Goal: Task Accomplishment & Management: Use online tool/utility

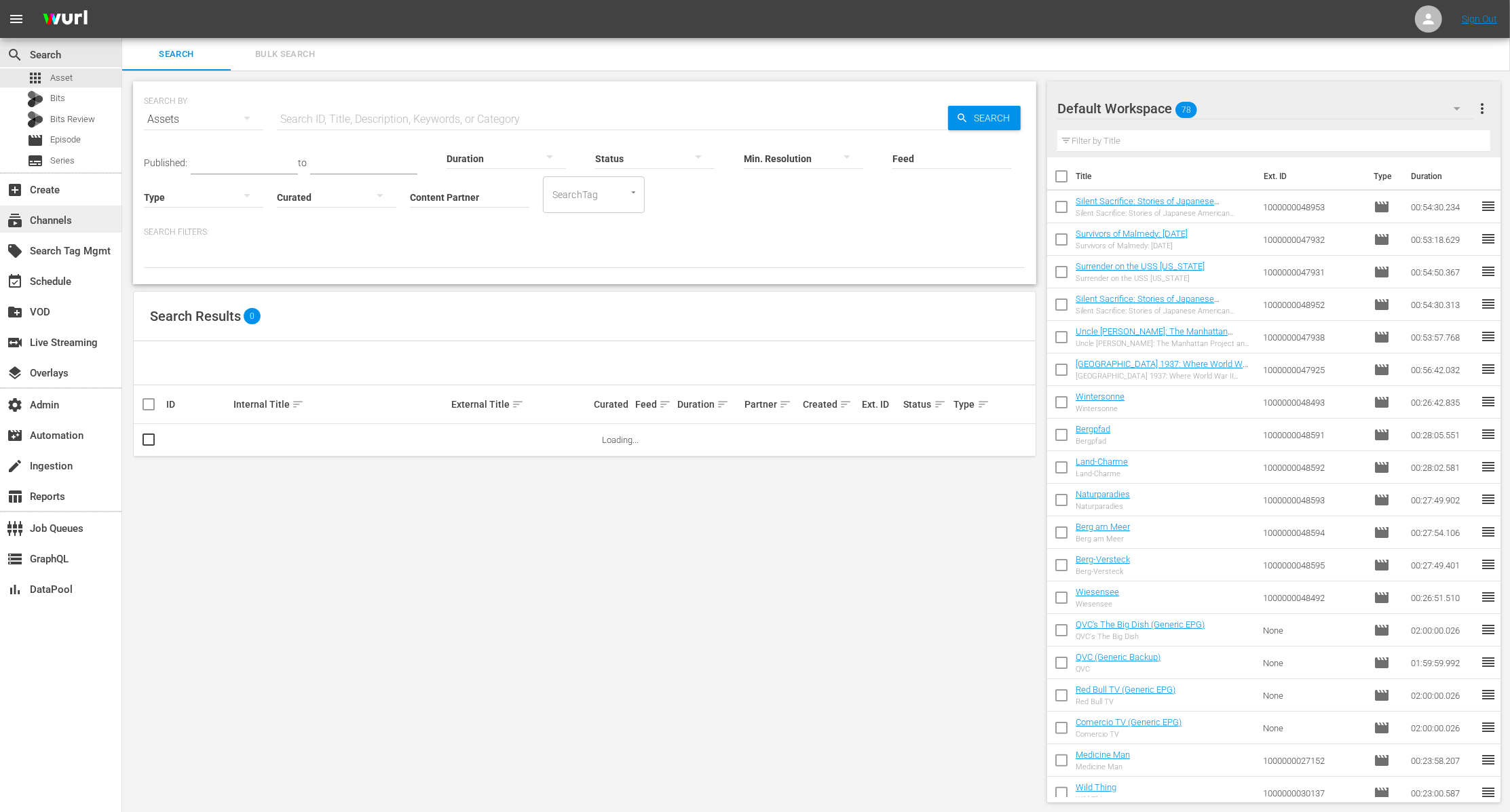
click at [91, 227] on div "subscriptions Channels" at bounding box center [61, 219] width 121 height 27
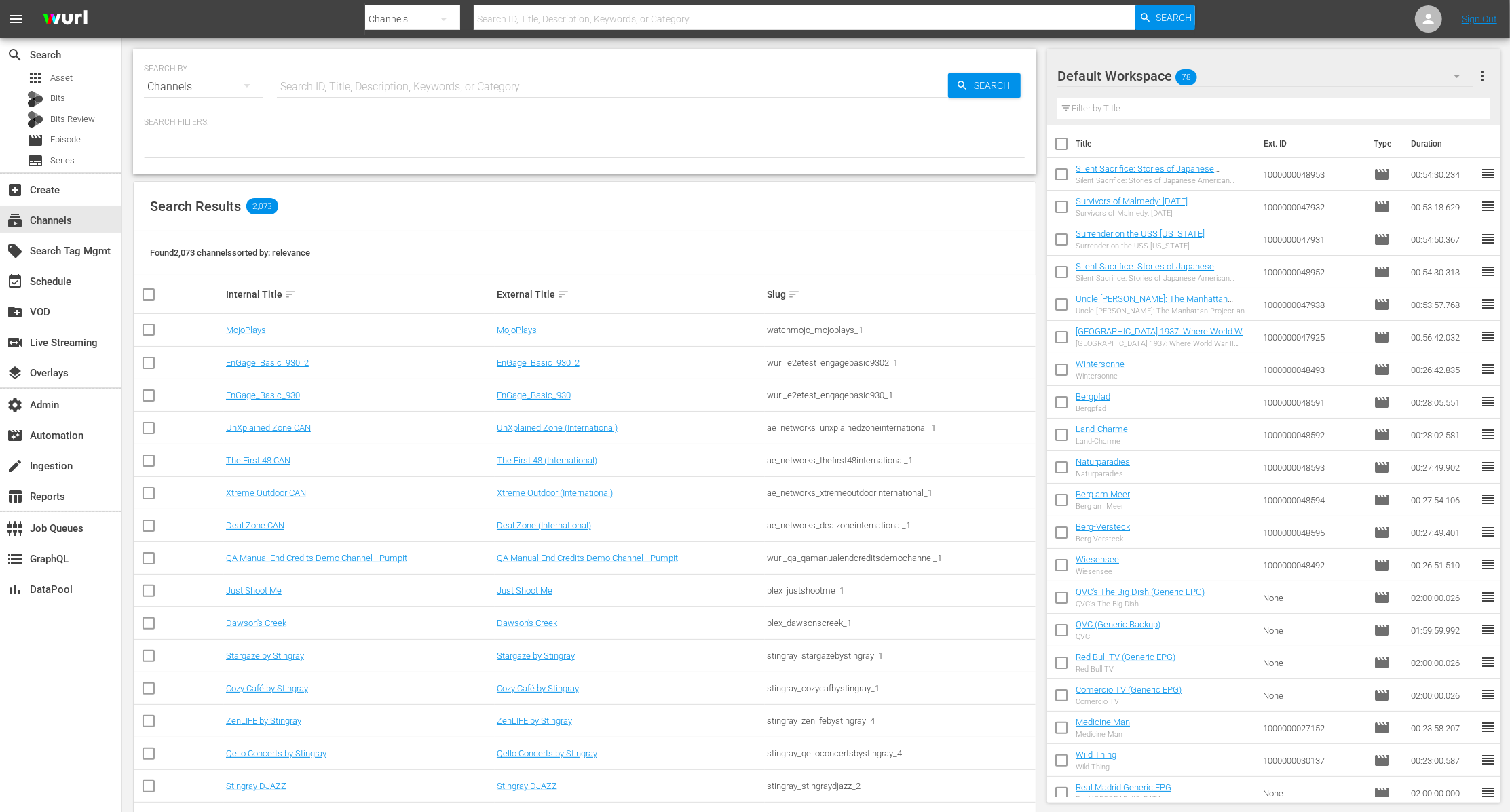
click at [376, 74] on input "text" at bounding box center [612, 87] width 672 height 33
paste input "Bonanza"
type input "Bonanza"
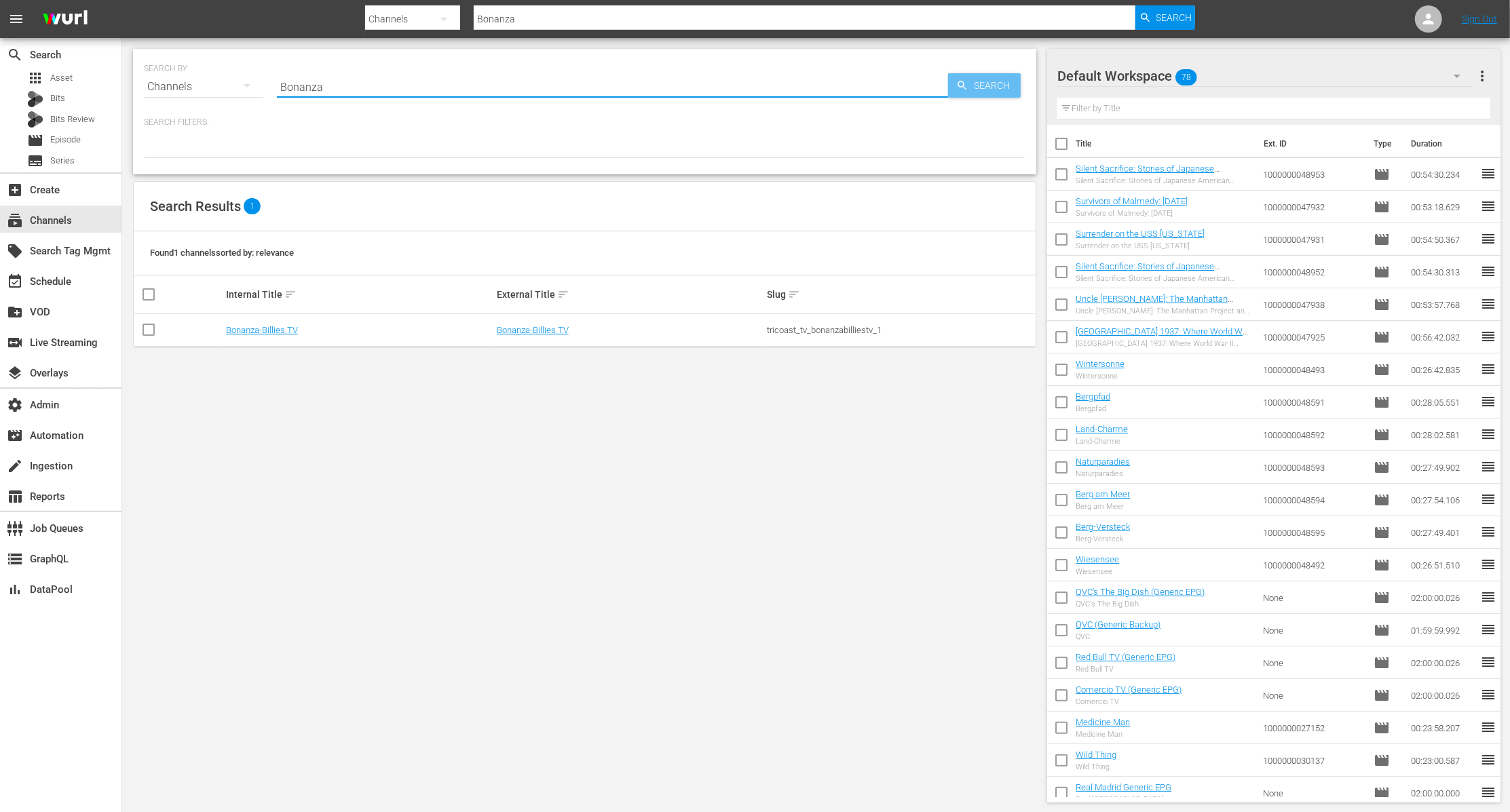
type input "Bonanza"
click at [991, 89] on span "Search" at bounding box center [995, 85] width 52 height 25
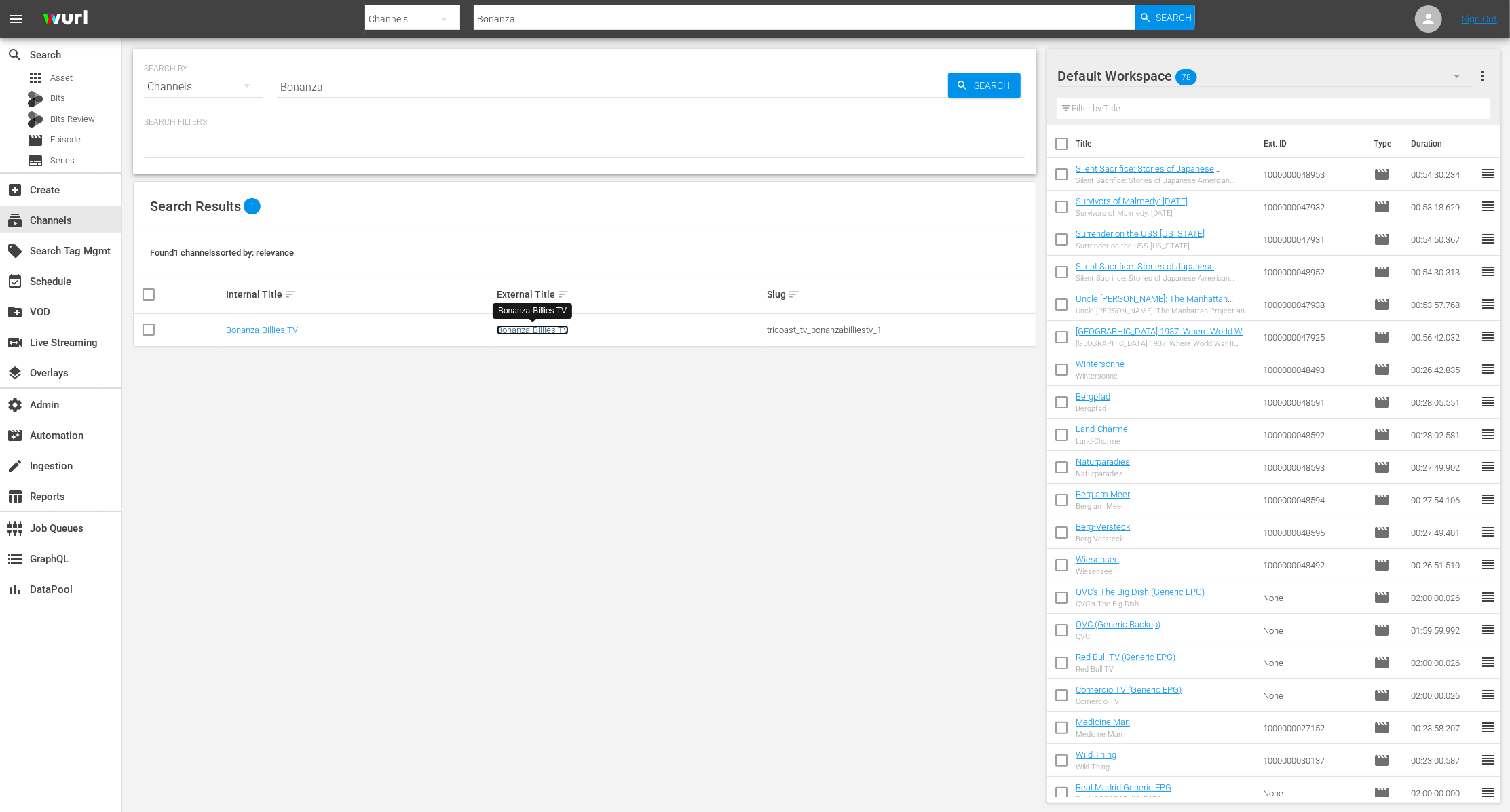
click at [560, 330] on link "Bonanza-Billies TV" at bounding box center [533, 330] width 72 height 10
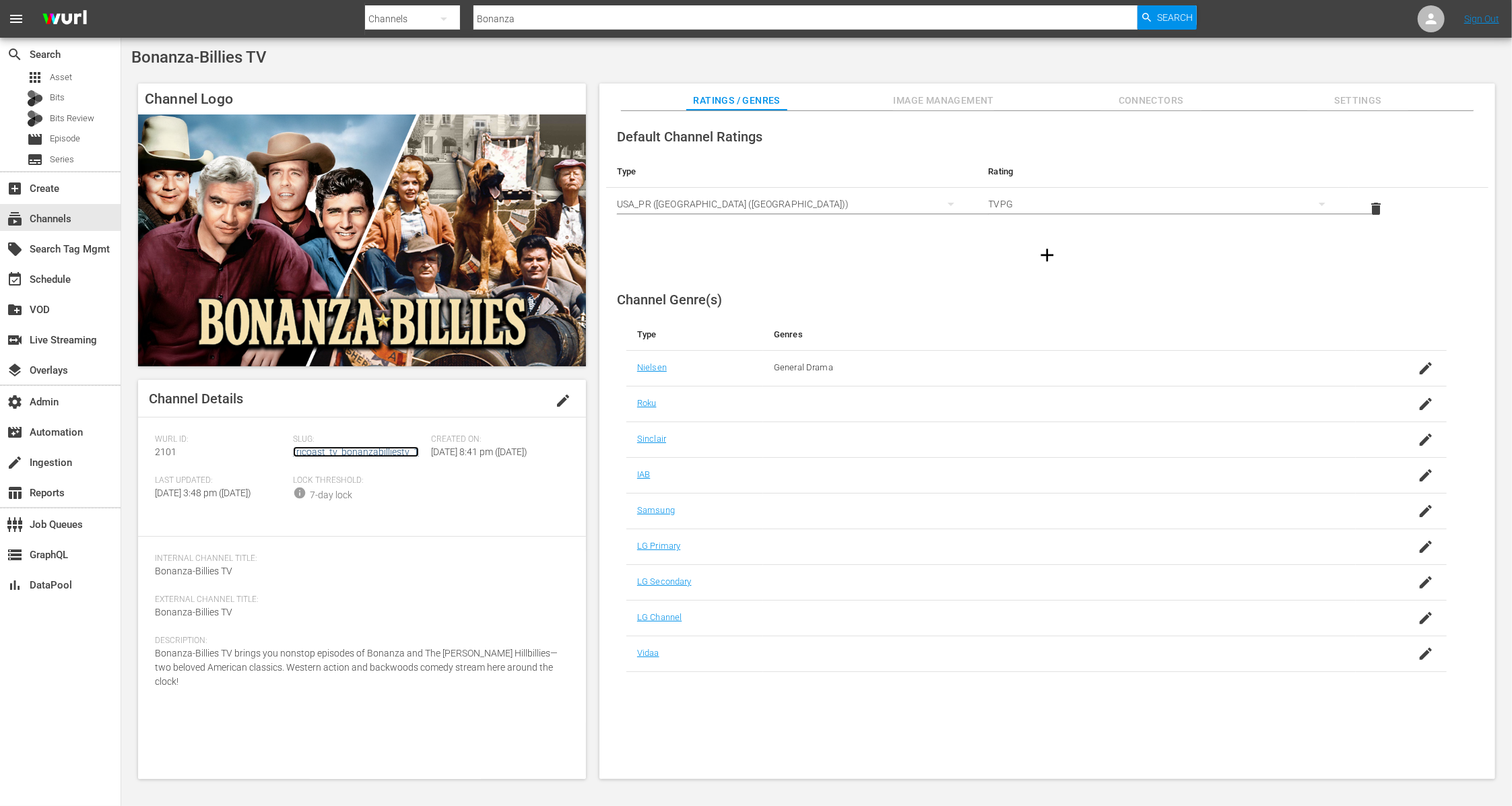
click at [370, 451] on link "tricoast_tv_bonanzabilliestv_1" at bounding box center [356, 451] width 126 height 11
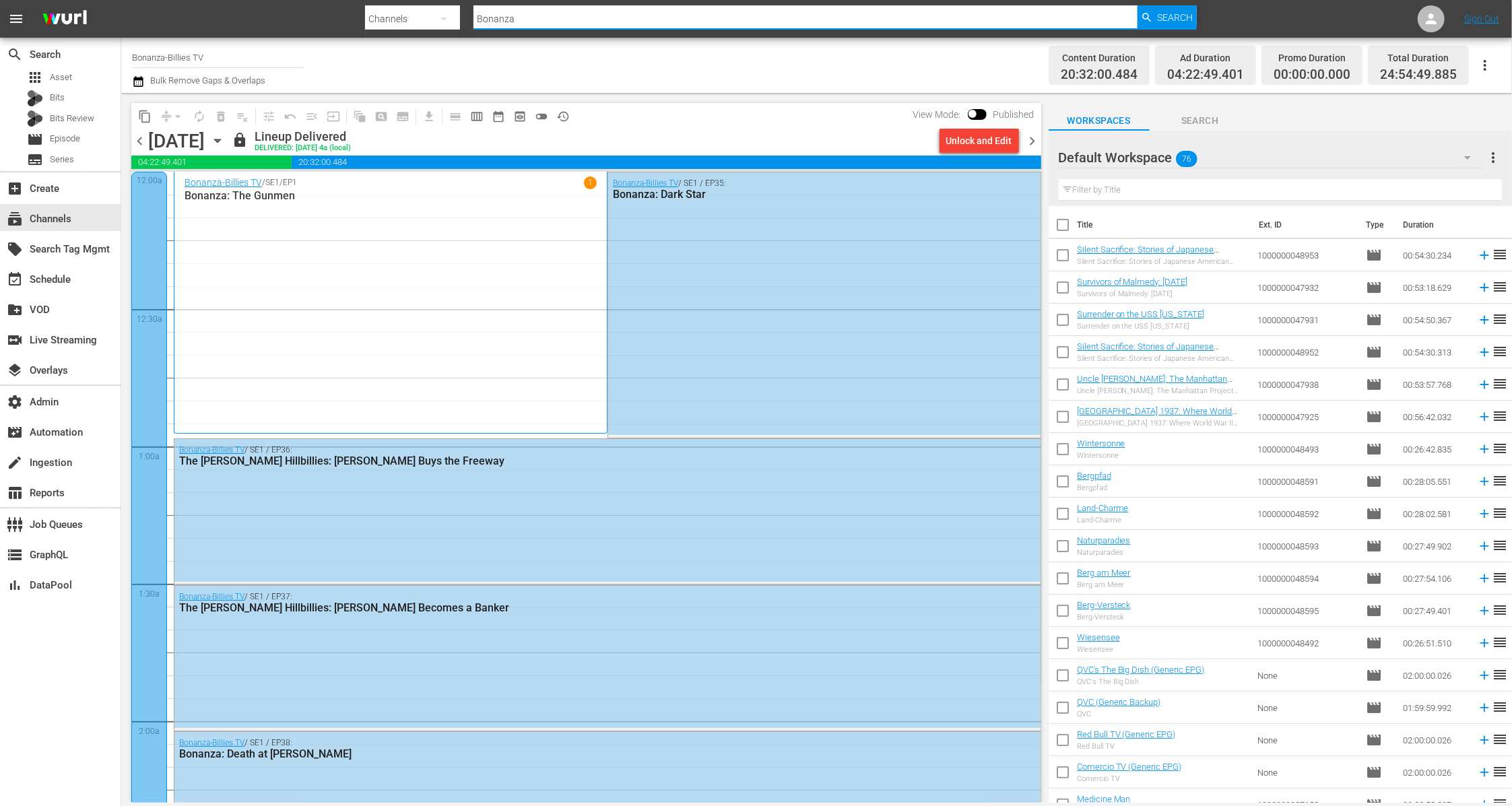
drag, startPoint x: 624, startPoint y: 26, endPoint x: 402, endPoint y: 16, distance: 222.2
click at [402, 16] on div "Search By Channels Search ID, Title, Description, Keywords, or Category Bonanza…" at bounding box center [781, 19] width 832 height 32
type input "real emergency"
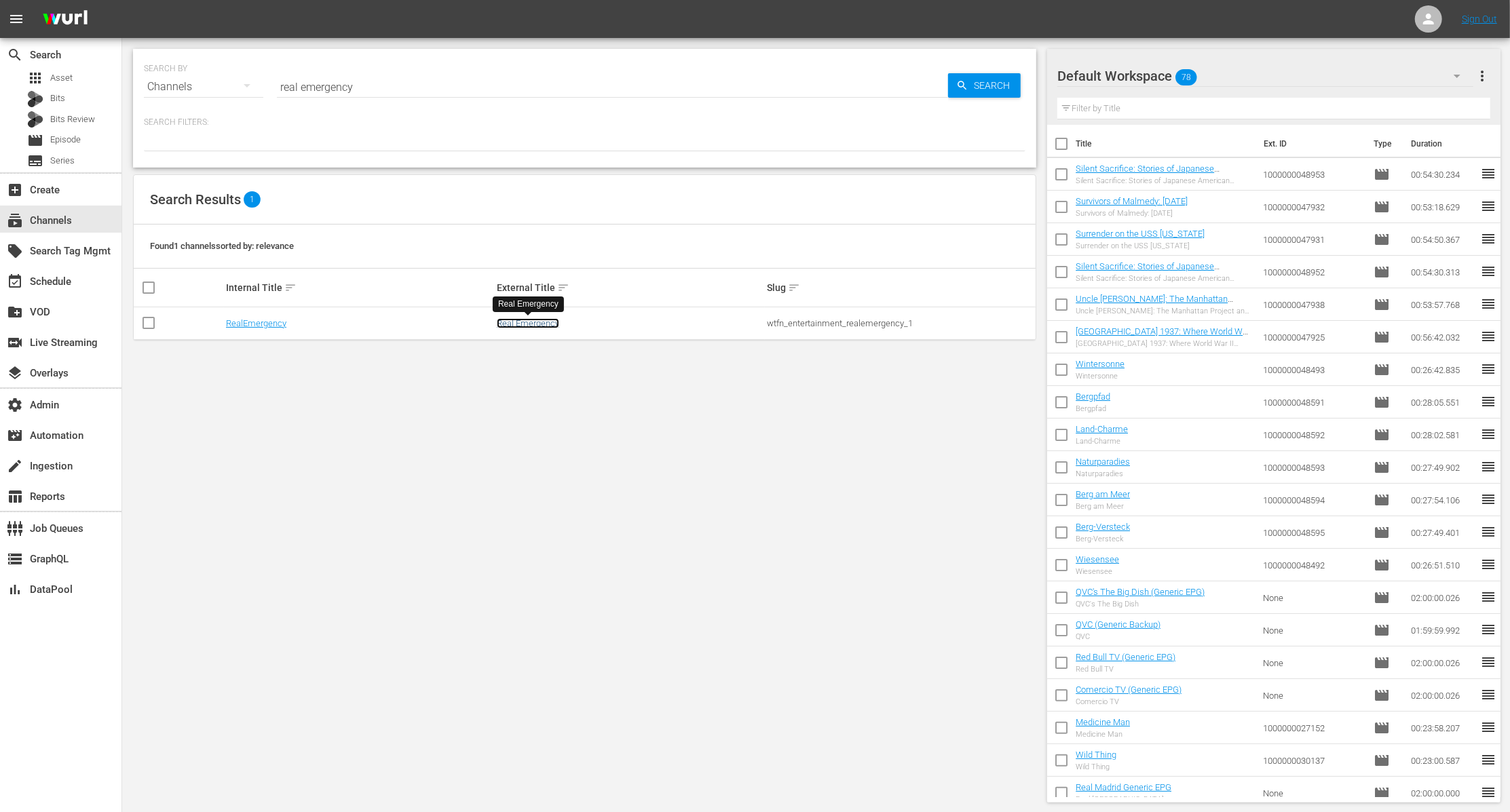
click at [528, 325] on link "Real Emergency" at bounding box center [528, 323] width 62 height 10
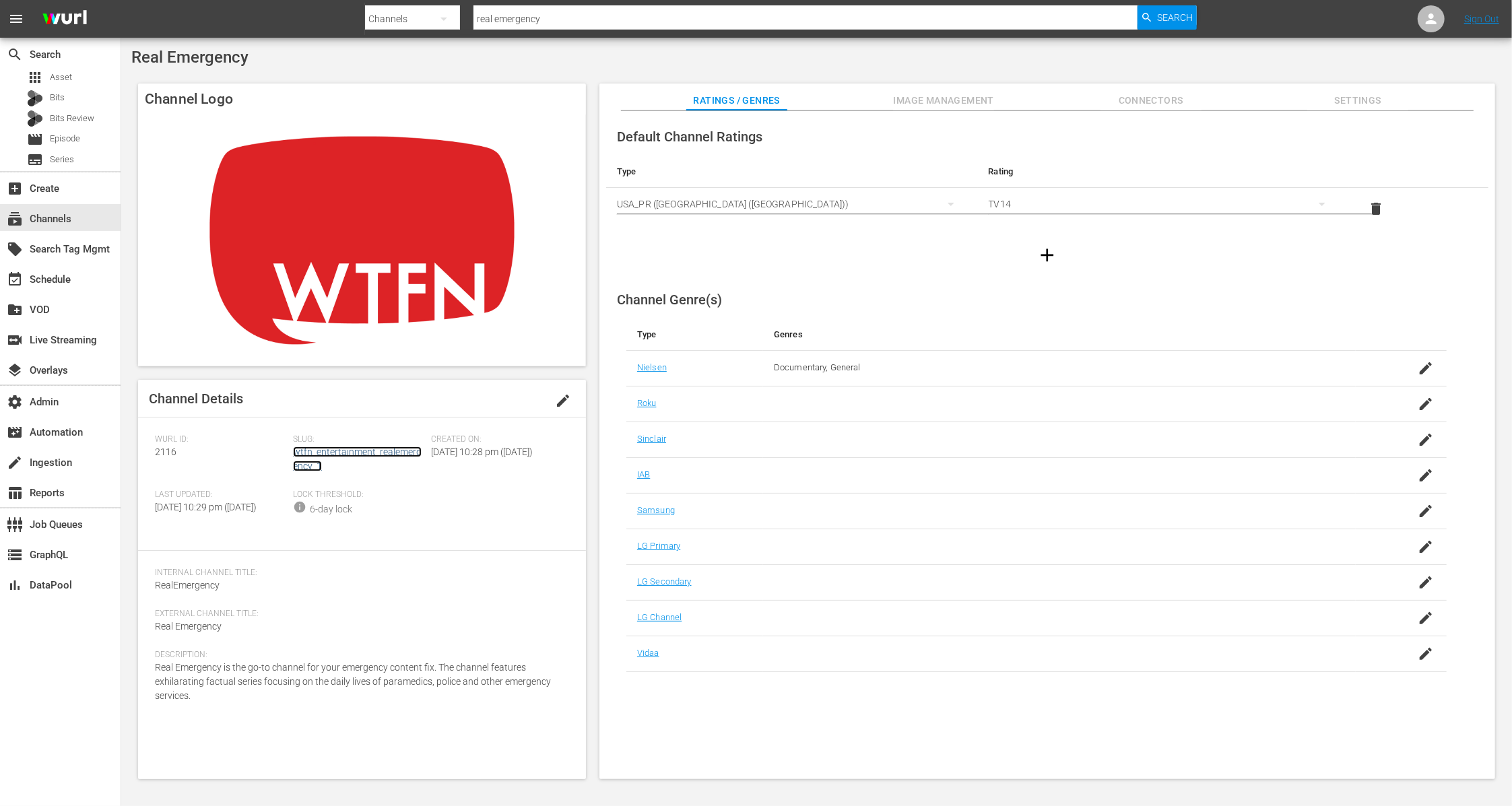
click at [369, 450] on link "wtfn_entertainment_realemergency_1" at bounding box center [356, 458] width 128 height 25
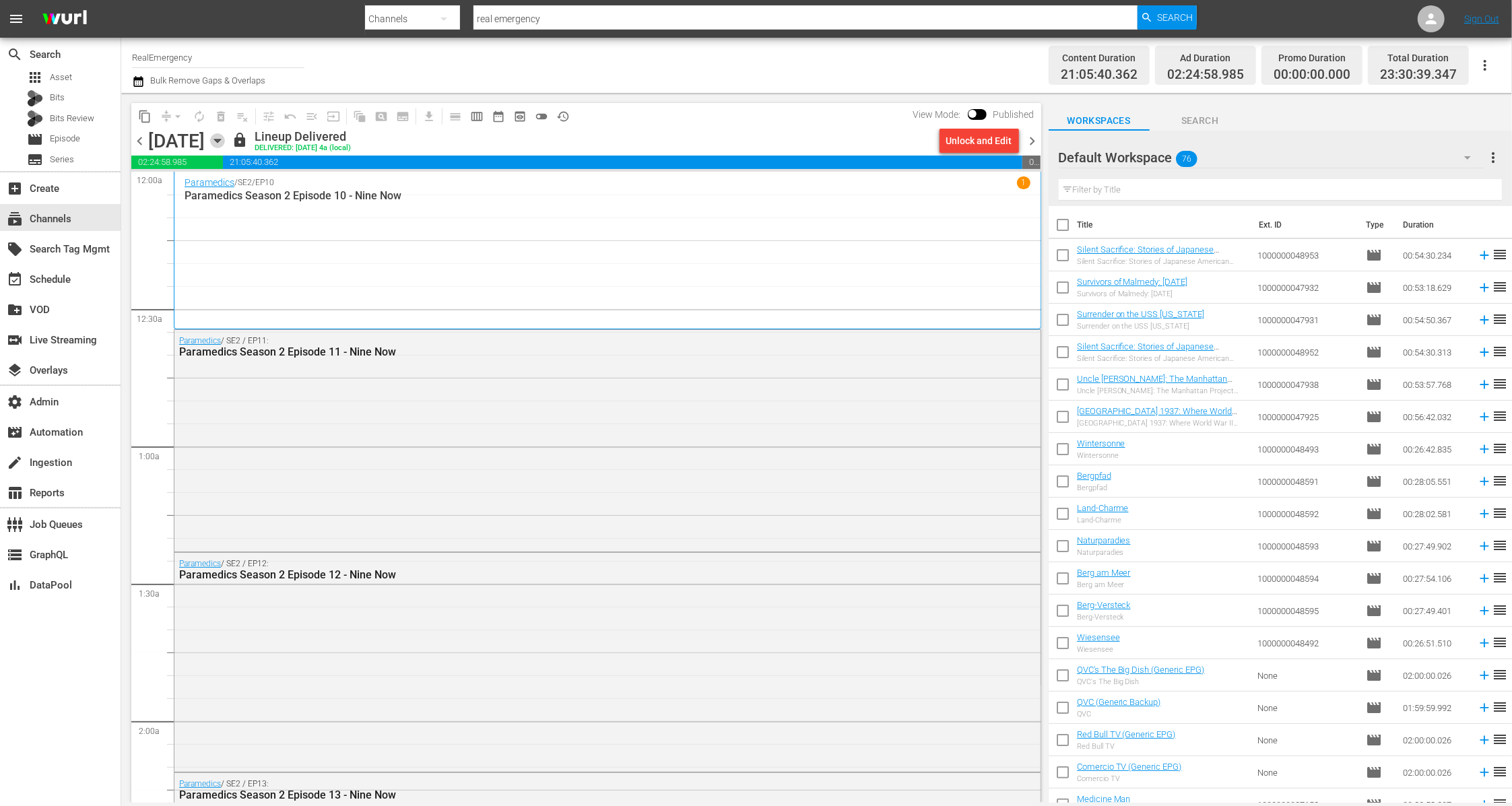
click at [220, 140] on icon "button" at bounding box center [217, 141] width 6 height 4
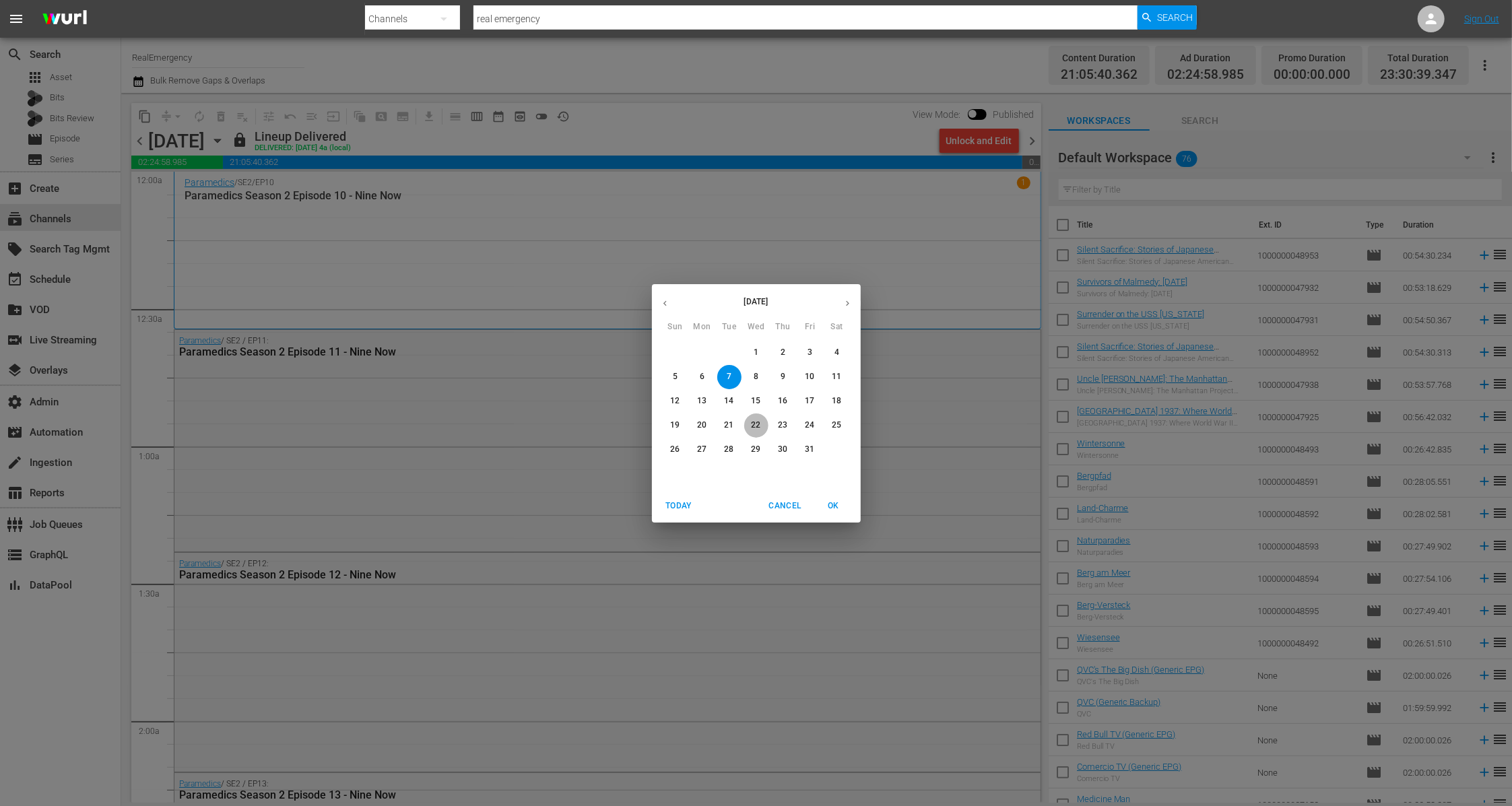
click at [750, 422] on span "22" at bounding box center [756, 425] width 24 height 11
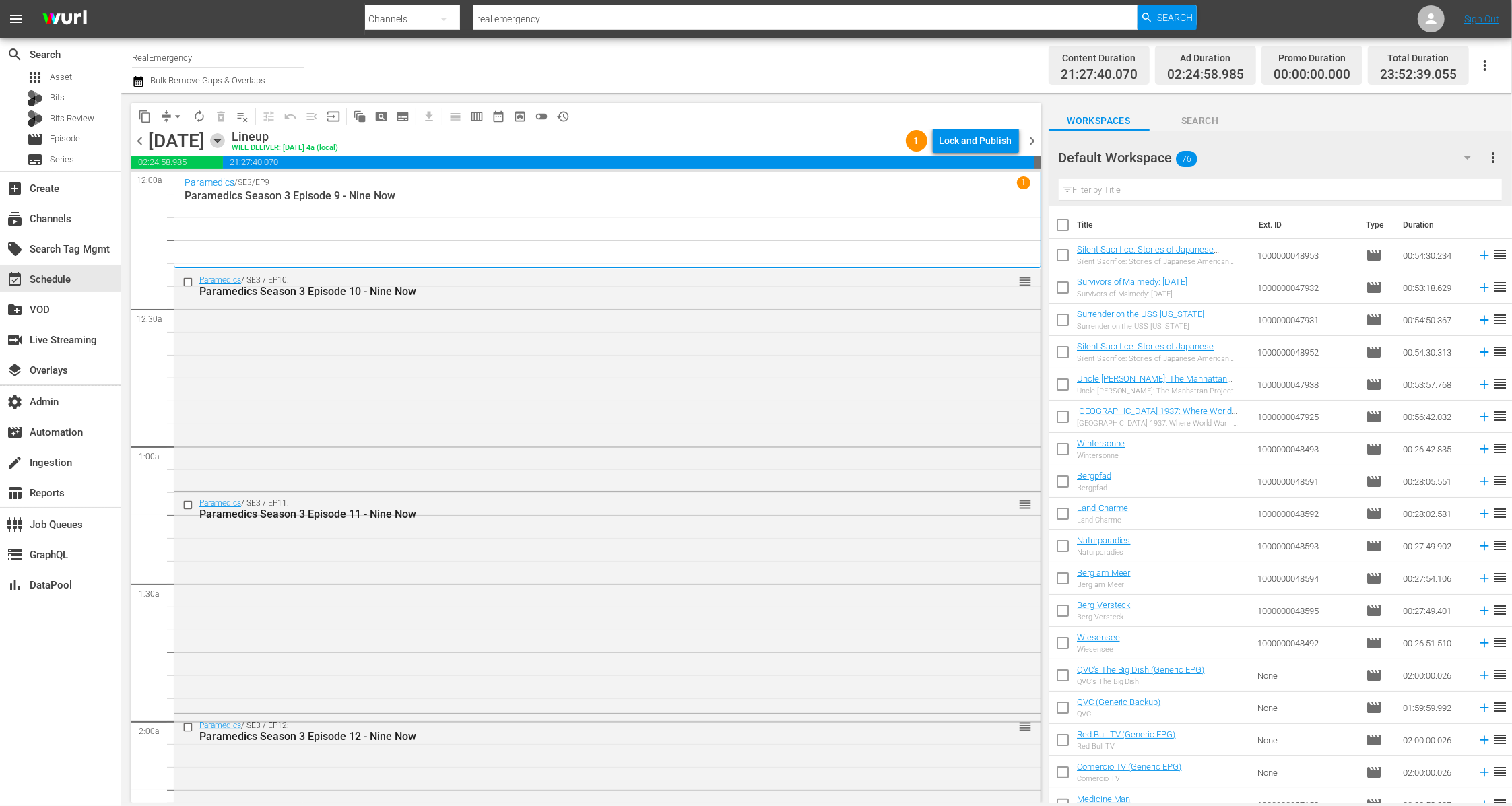
click at [225, 144] on icon "button" at bounding box center [217, 141] width 15 height 15
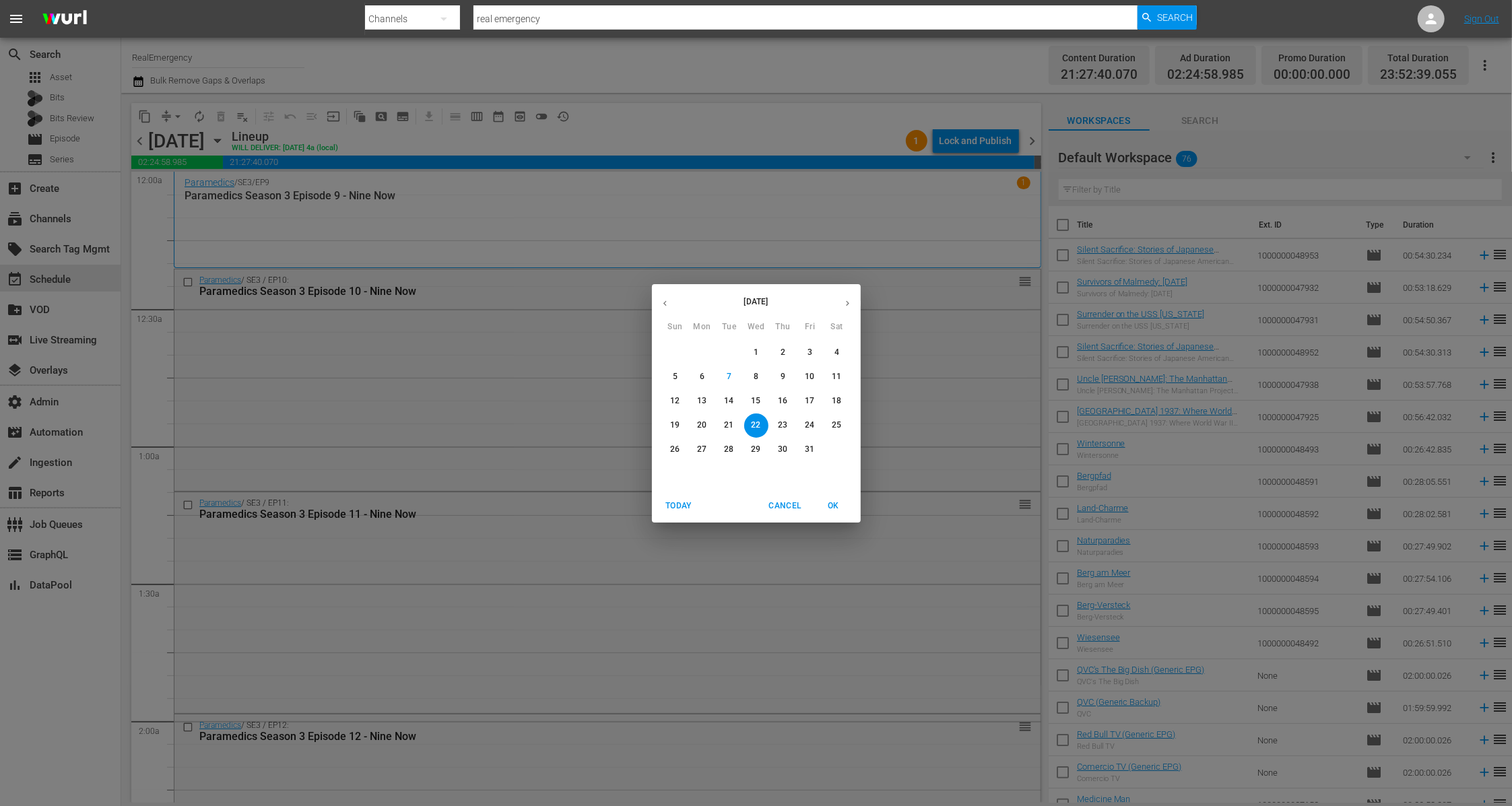
click at [547, 143] on div "[DATE] Sun Mon Tue Wed Thu Fri Sat 28 29 30 1 2 3 4 5 6 7 8 9 10 11 12 13 14 15…" at bounding box center [756, 403] width 1512 height 806
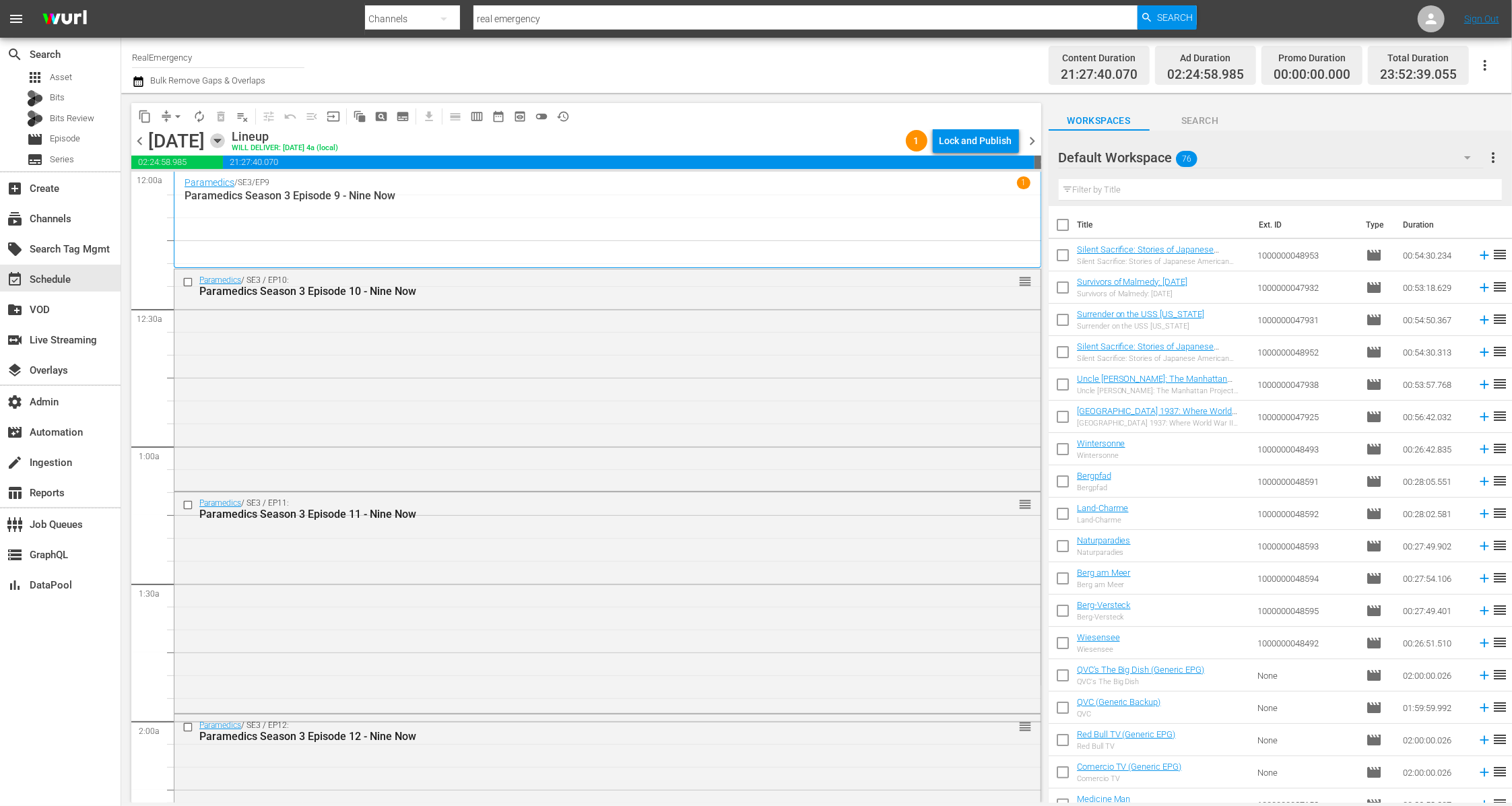
click at [220, 141] on icon "button" at bounding box center [217, 141] width 6 height 4
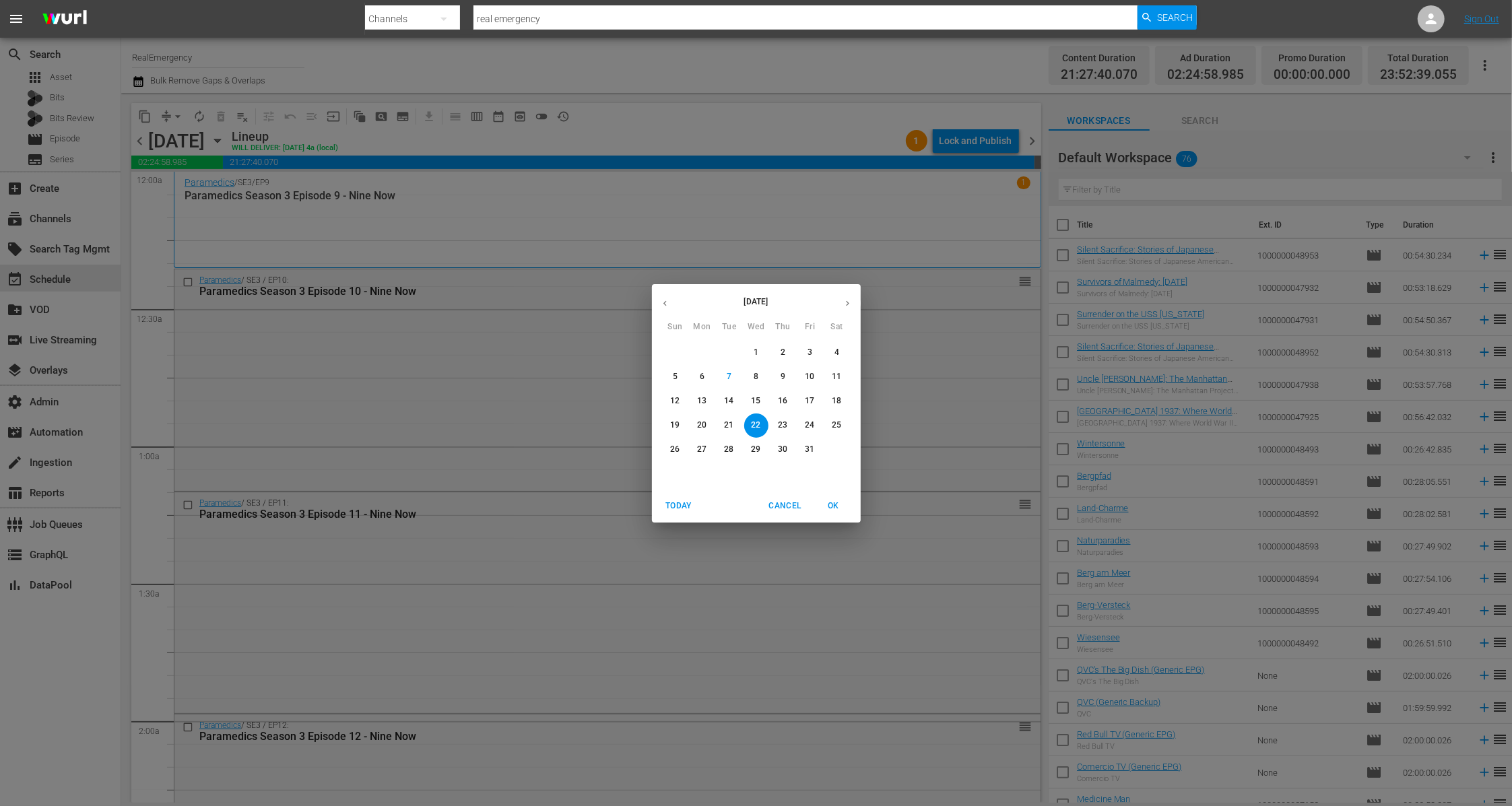
click at [816, 379] on span "10" at bounding box center [811, 376] width 24 height 11
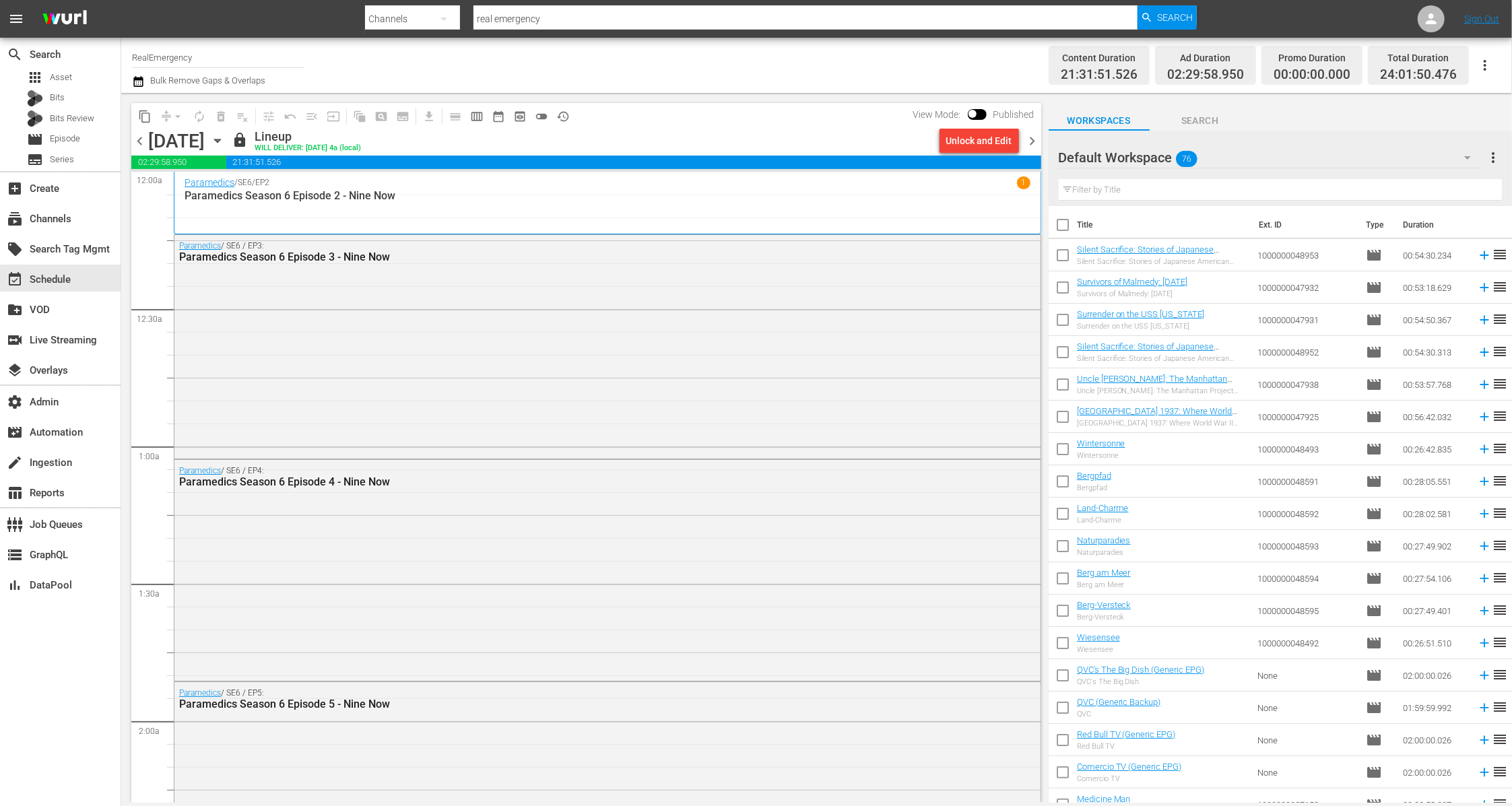
click at [220, 139] on icon "button" at bounding box center [217, 141] width 6 height 4
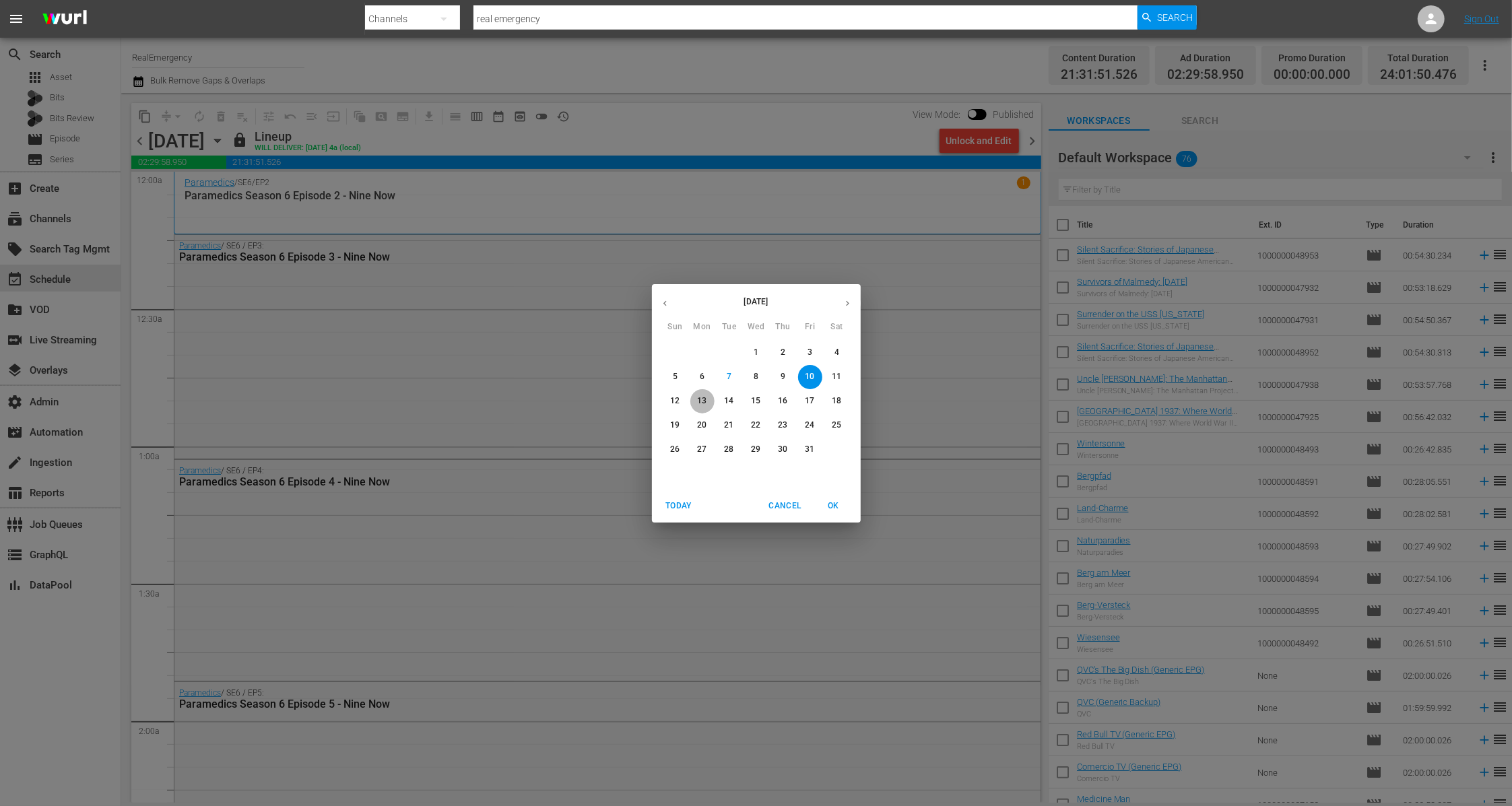
click at [697, 400] on p "13" at bounding box center [701, 401] width 9 height 11
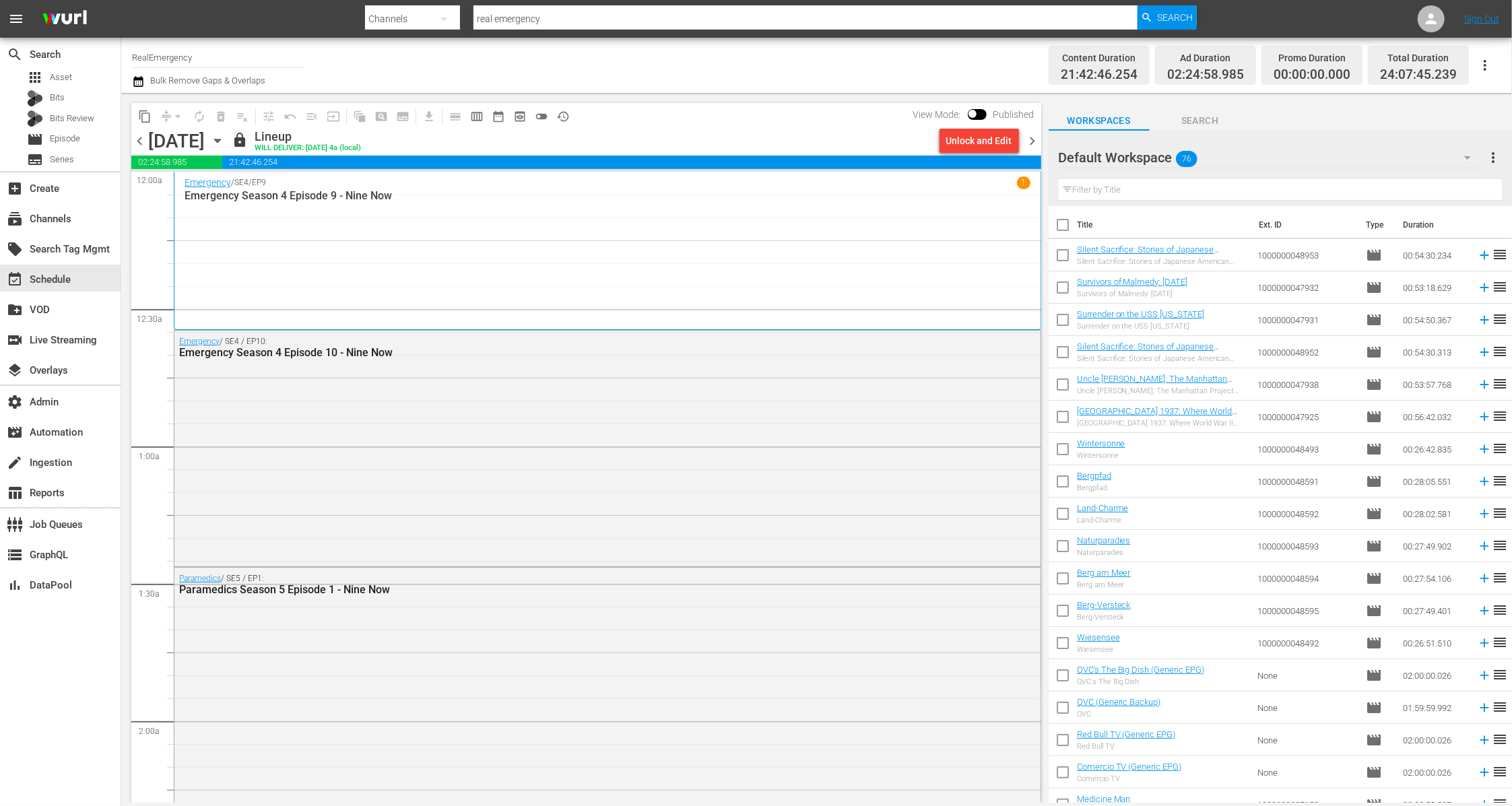
click at [225, 143] on icon "button" at bounding box center [217, 141] width 15 height 15
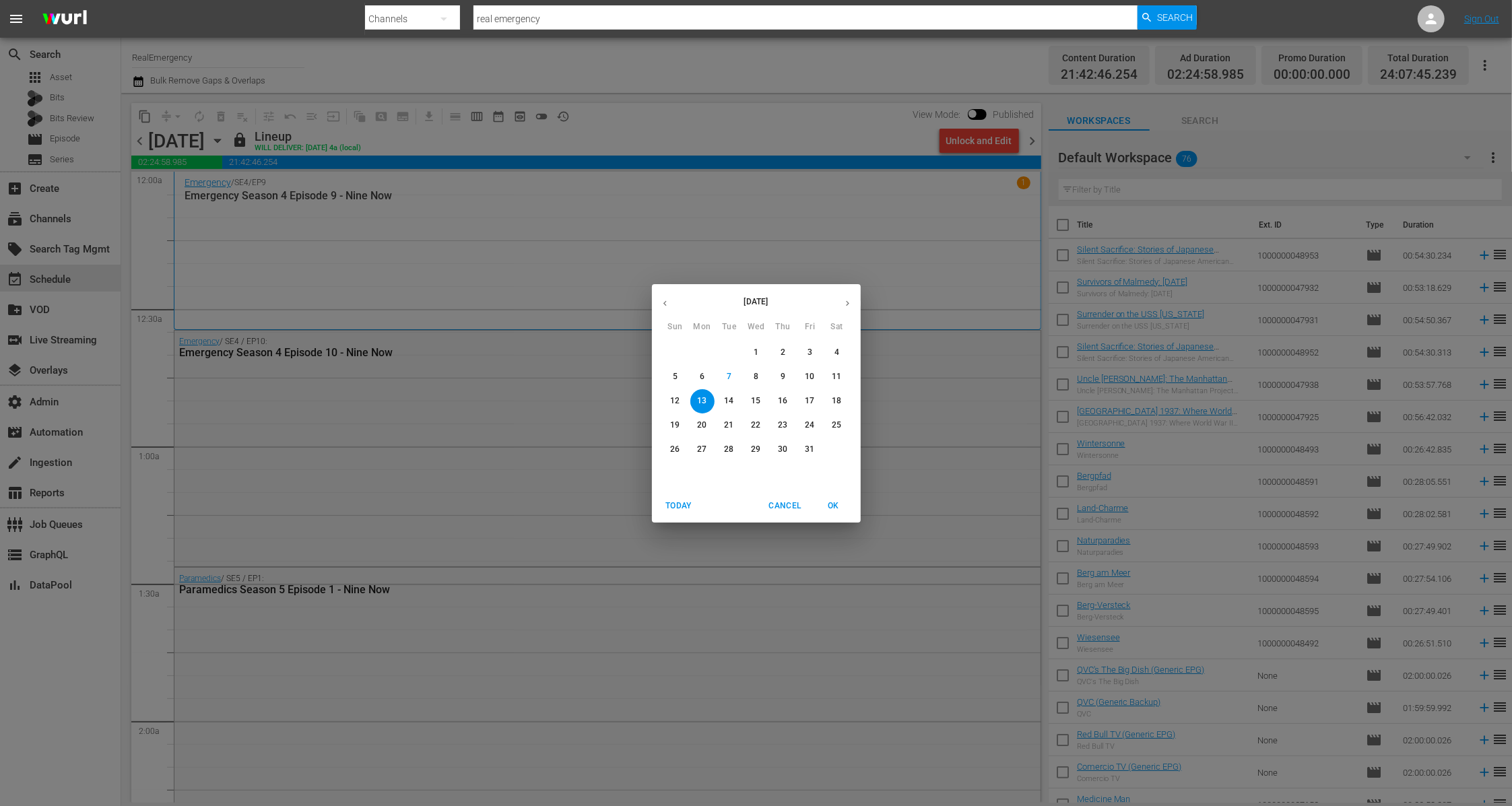
click at [785, 402] on p "16" at bounding box center [782, 401] width 9 height 11
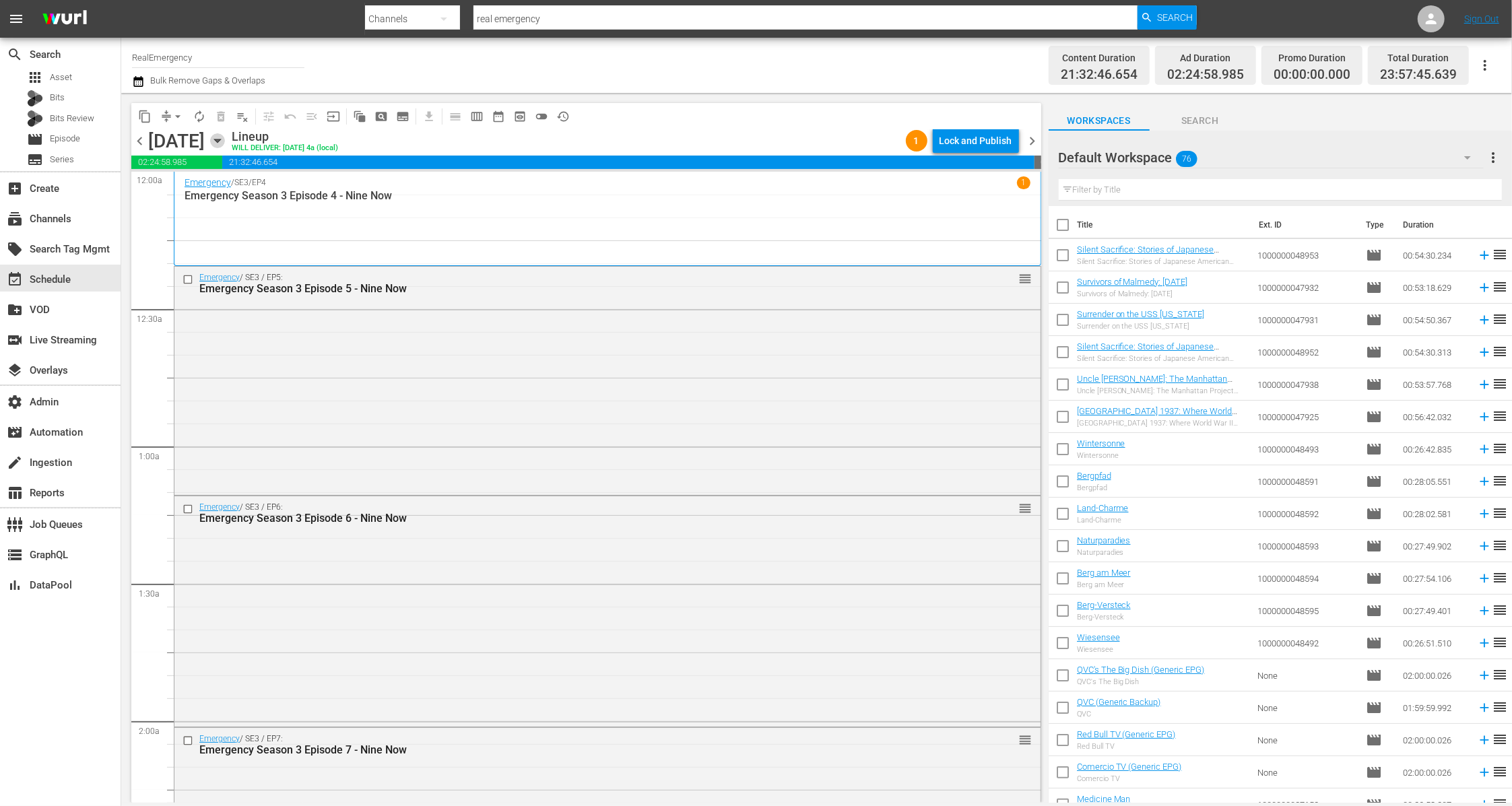
click at [225, 146] on icon "button" at bounding box center [217, 141] width 15 height 15
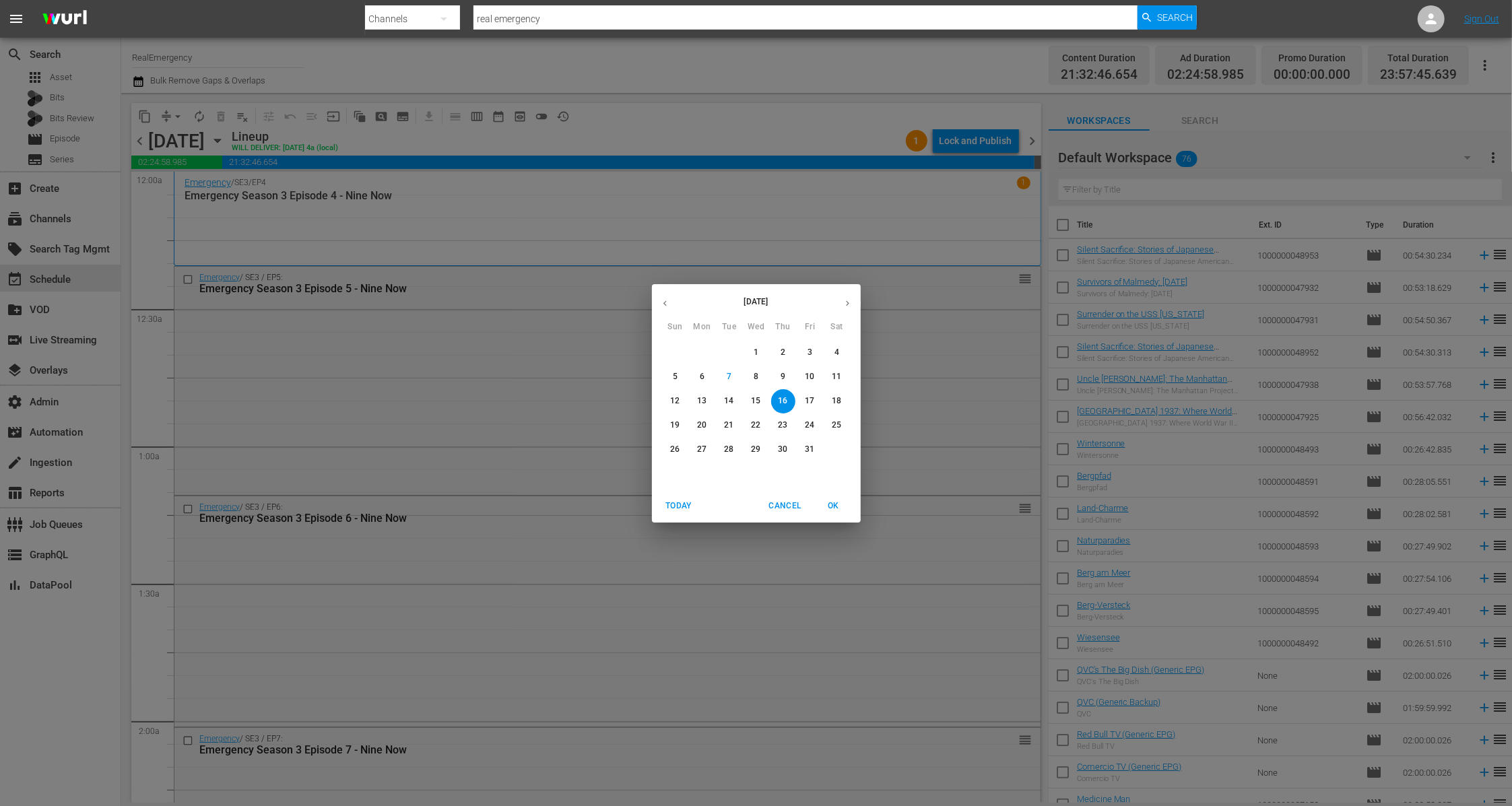
click at [759, 395] on p "15" at bounding box center [755, 401] width 9 height 11
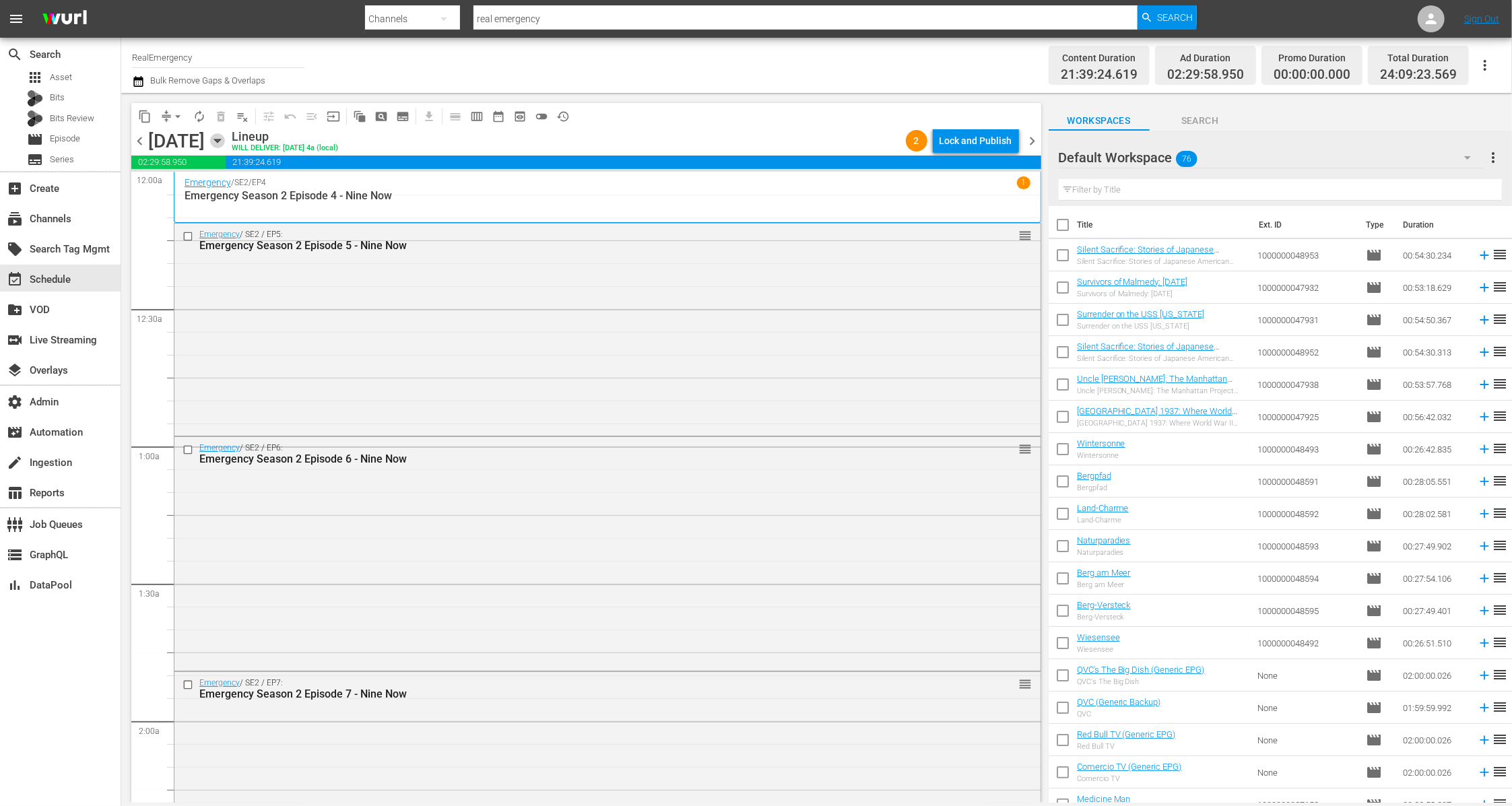
click at [225, 142] on icon "button" at bounding box center [217, 141] width 15 height 15
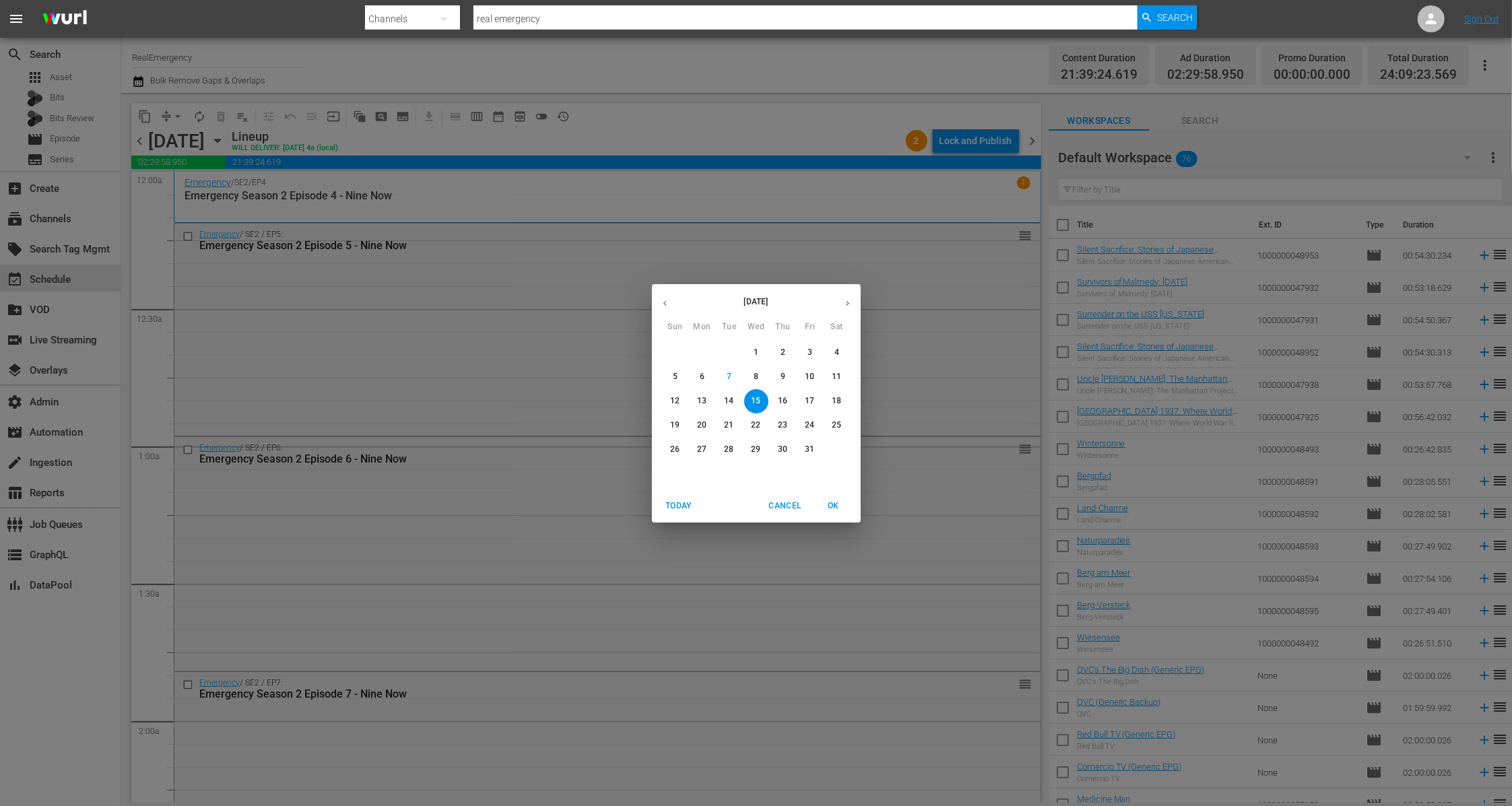
click at [724, 399] on p "14" at bounding box center [728, 401] width 9 height 11
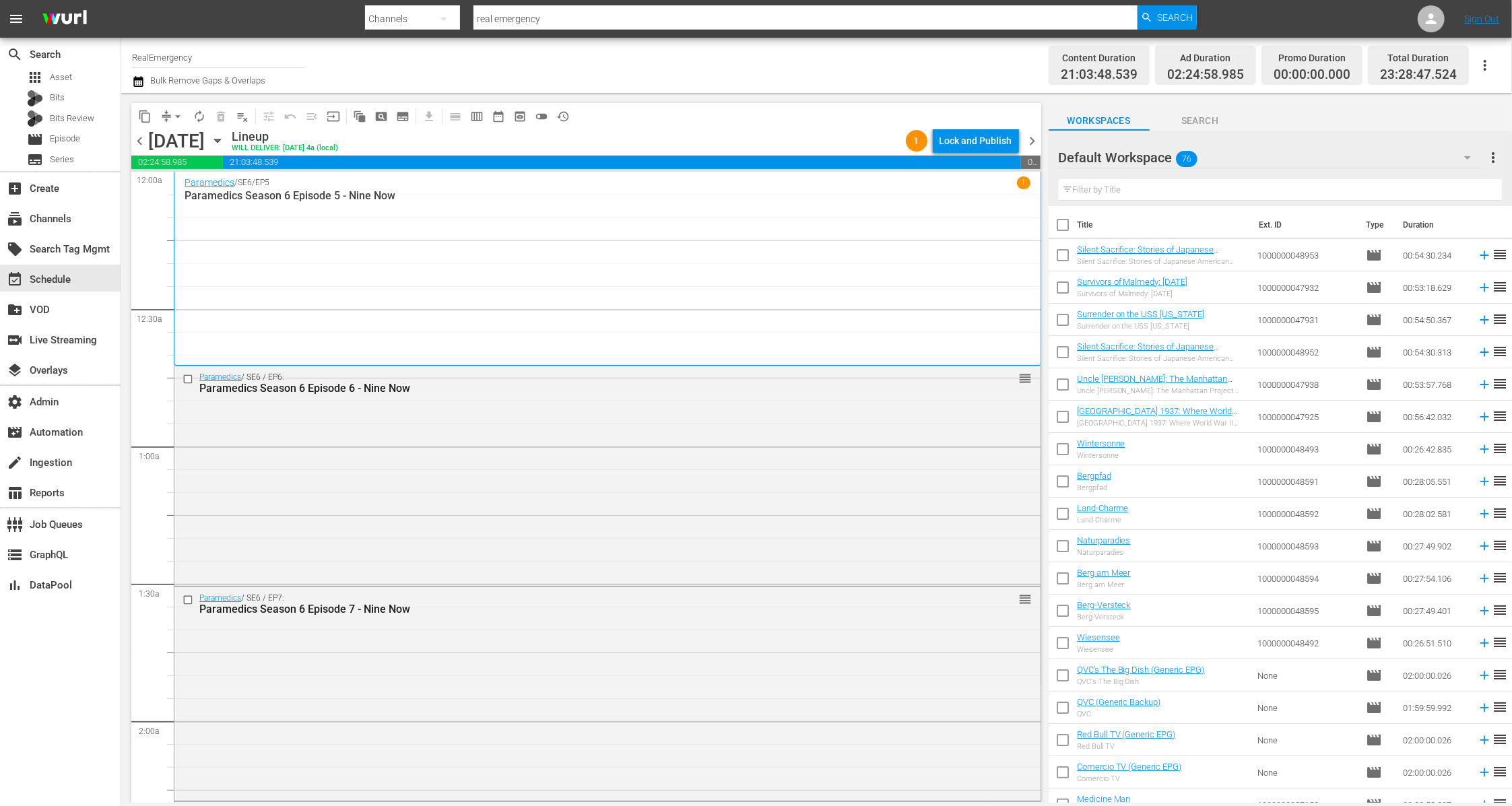
click at [225, 137] on icon "button" at bounding box center [217, 141] width 15 height 15
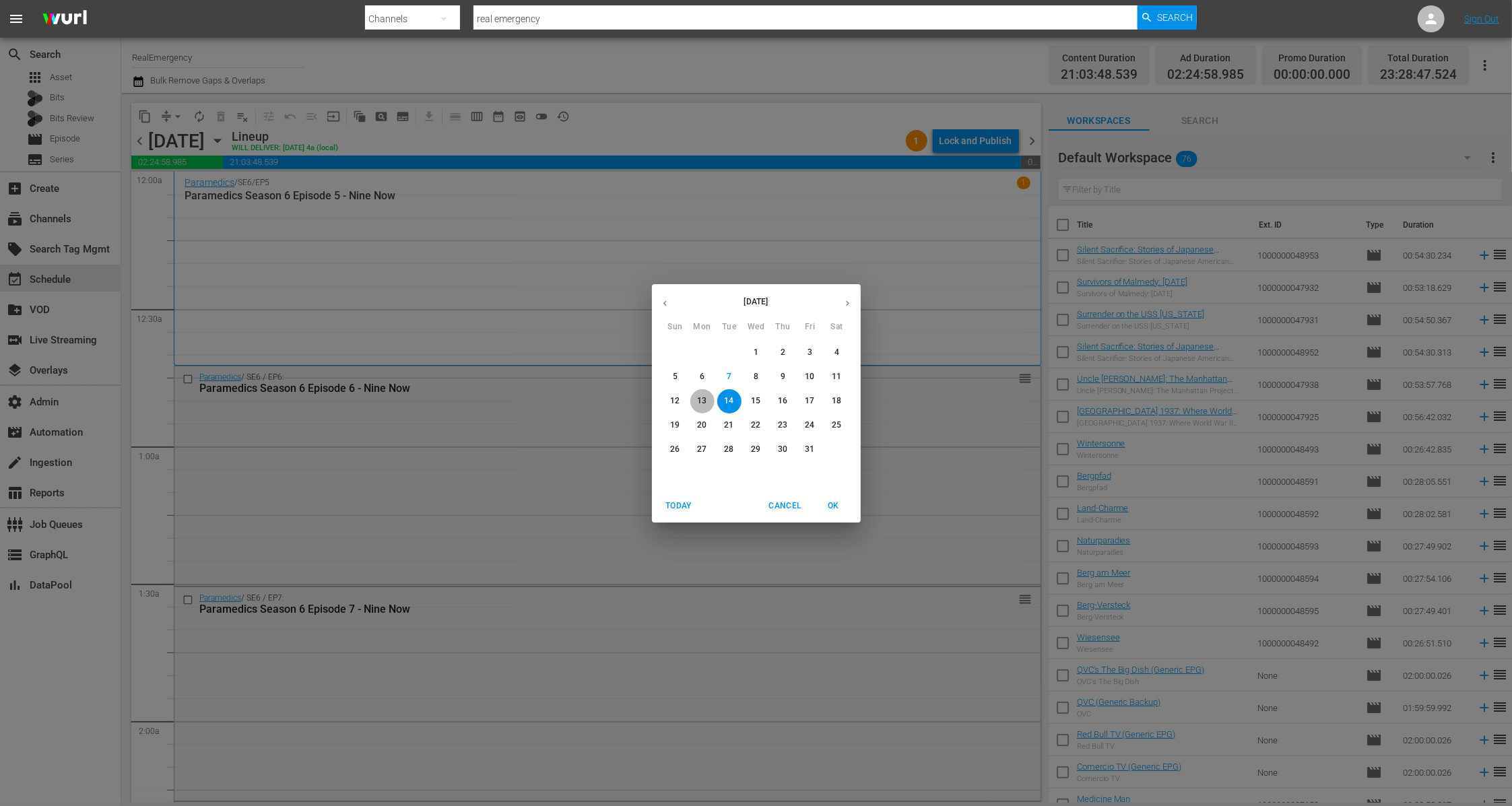
click at [703, 400] on p "13" at bounding box center [701, 401] width 9 height 11
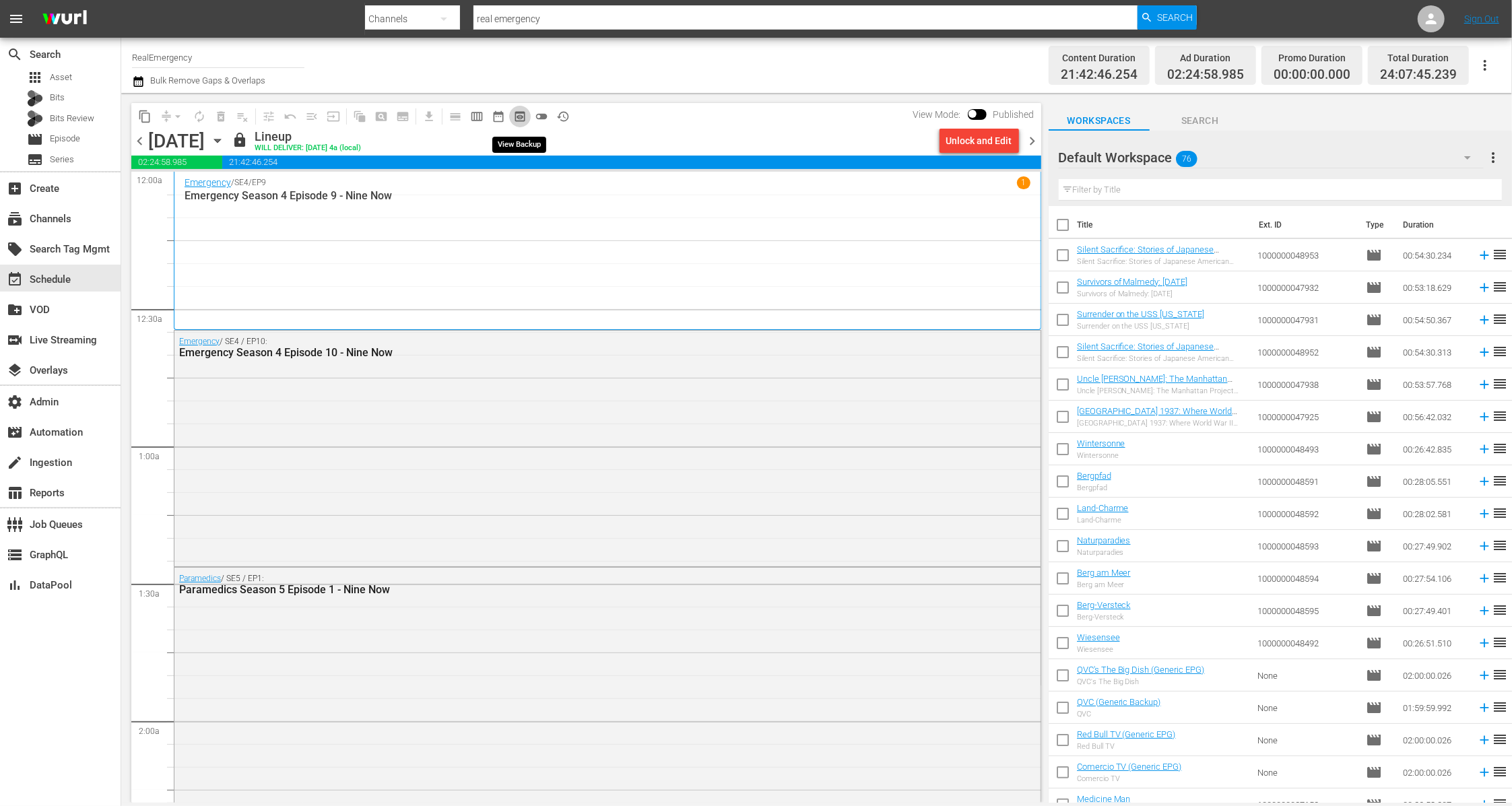
click at [525, 118] on span "preview_outlined" at bounding box center [519, 116] width 14 height 14
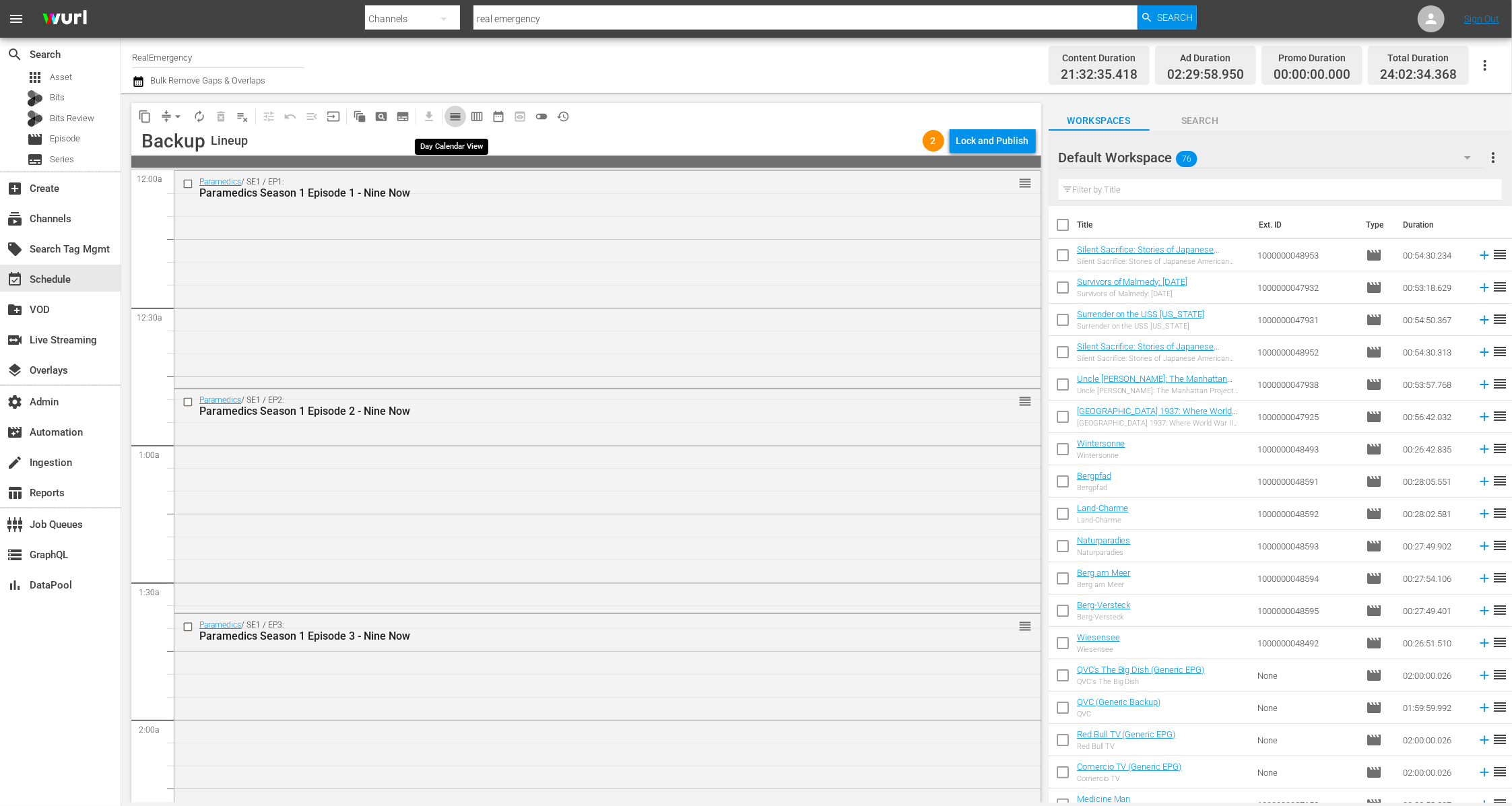
click at [455, 118] on span "calendar_view_day_outlined" at bounding box center [455, 116] width 14 height 14
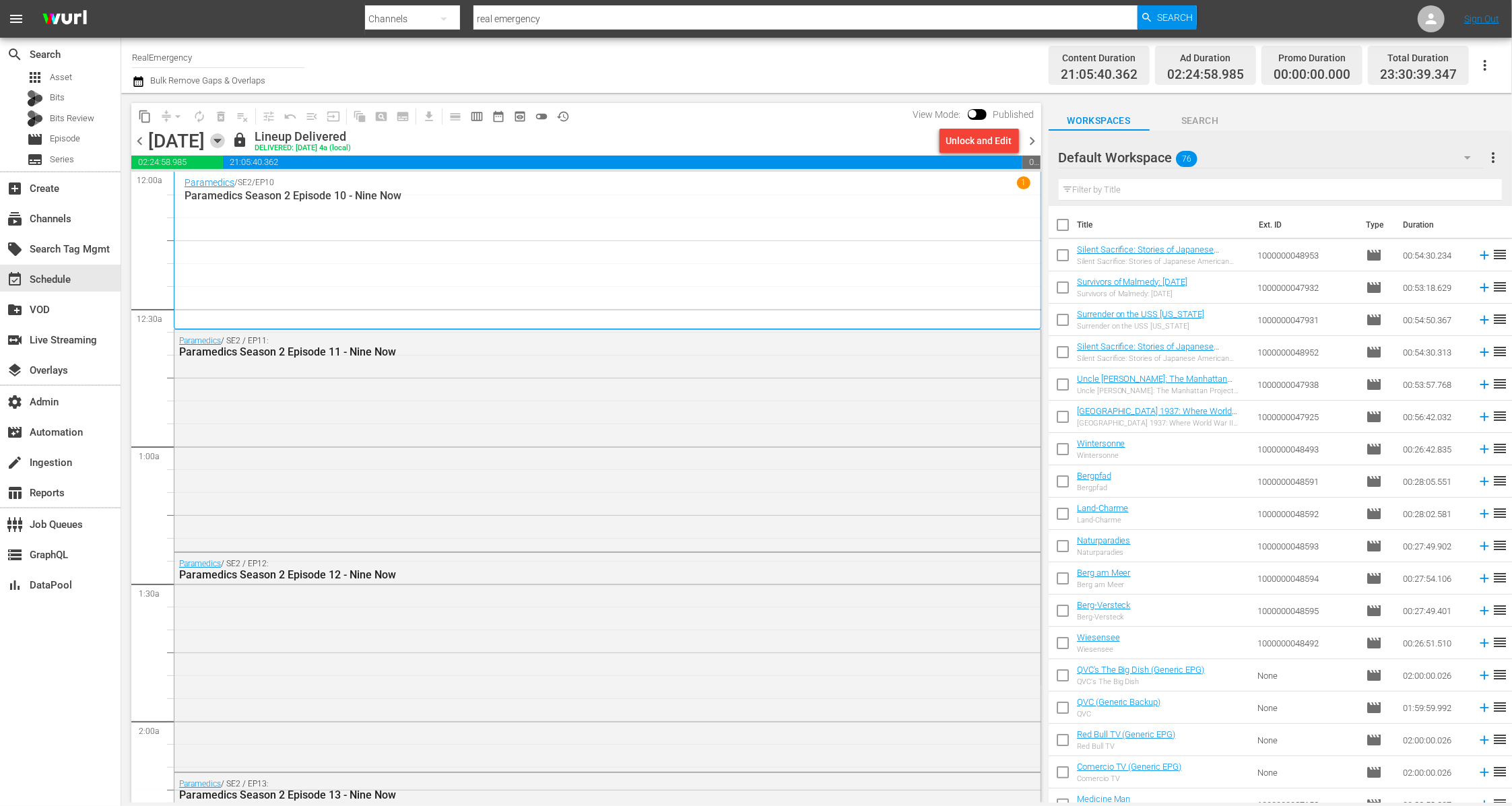
click at [220, 141] on icon "button" at bounding box center [217, 141] width 6 height 4
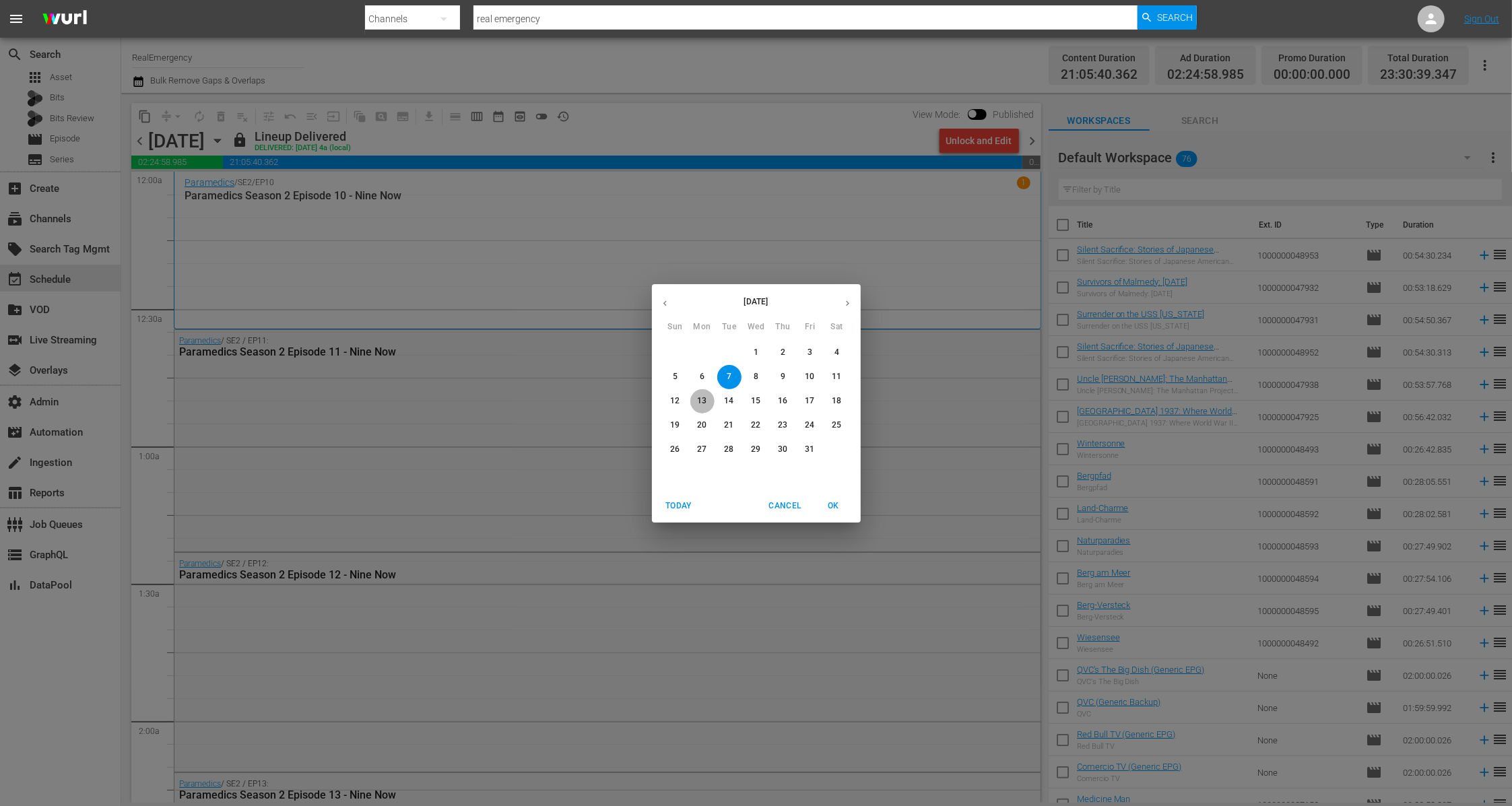
click at [700, 401] on p "13" at bounding box center [701, 401] width 9 height 11
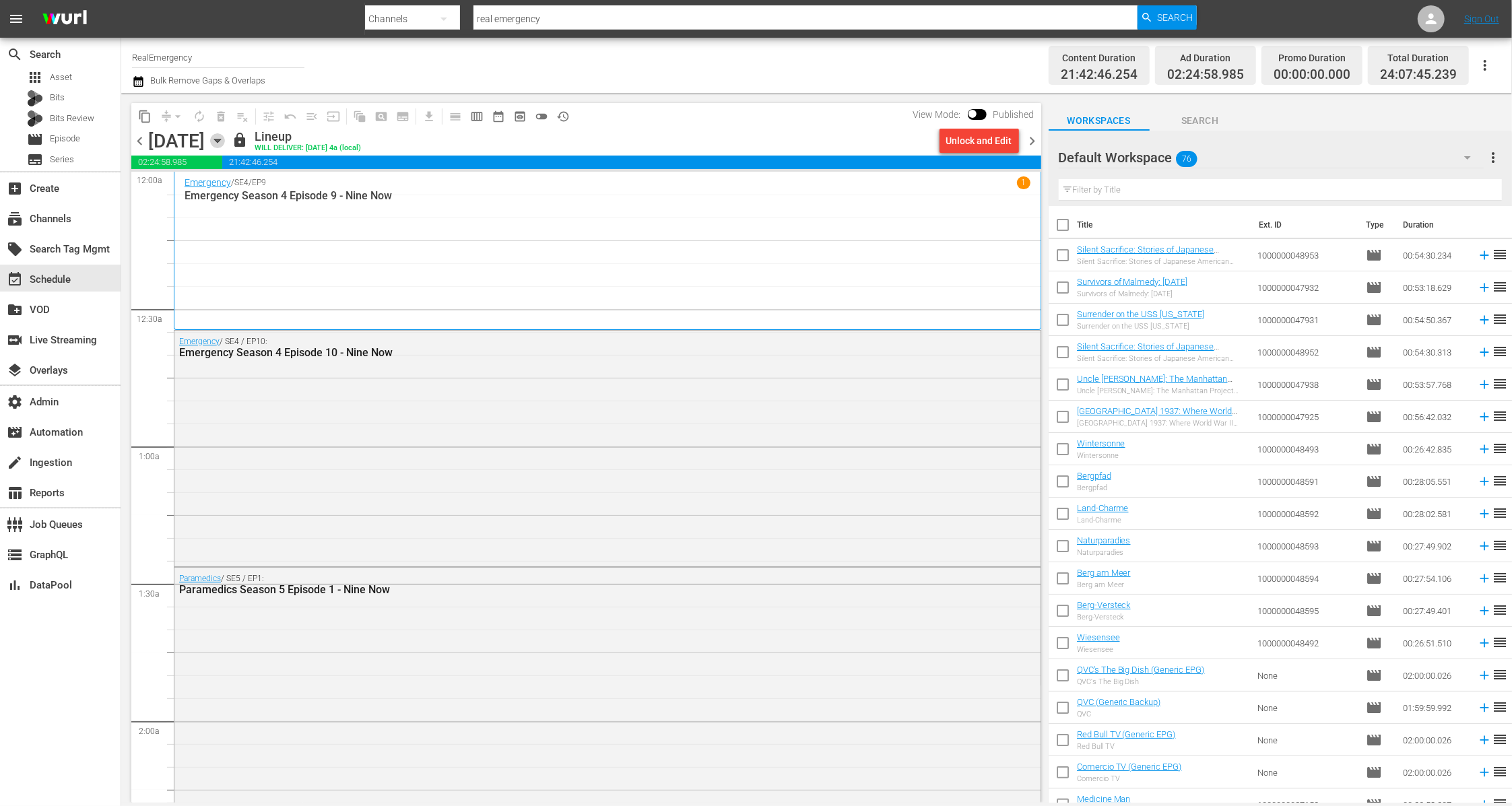
click at [225, 144] on icon "button" at bounding box center [217, 141] width 15 height 15
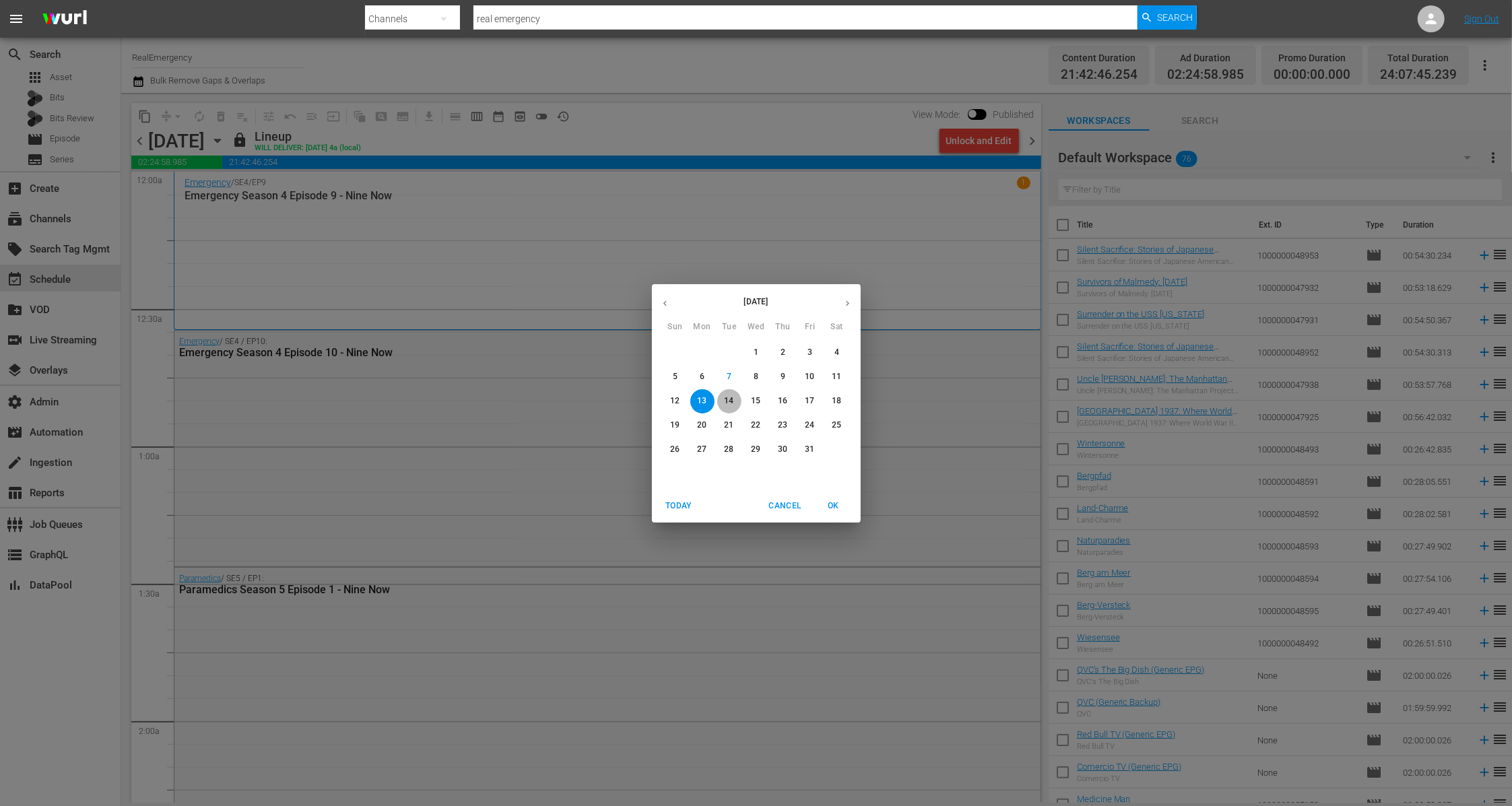
click at [733, 401] on p "14" at bounding box center [728, 401] width 9 height 11
